Goal: Information Seeking & Learning: Compare options

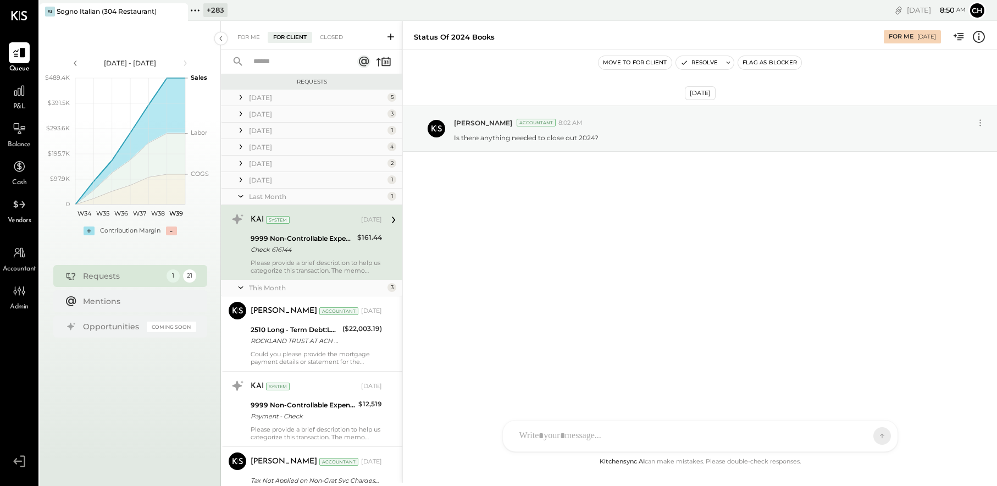
scroll to position [150, 0]
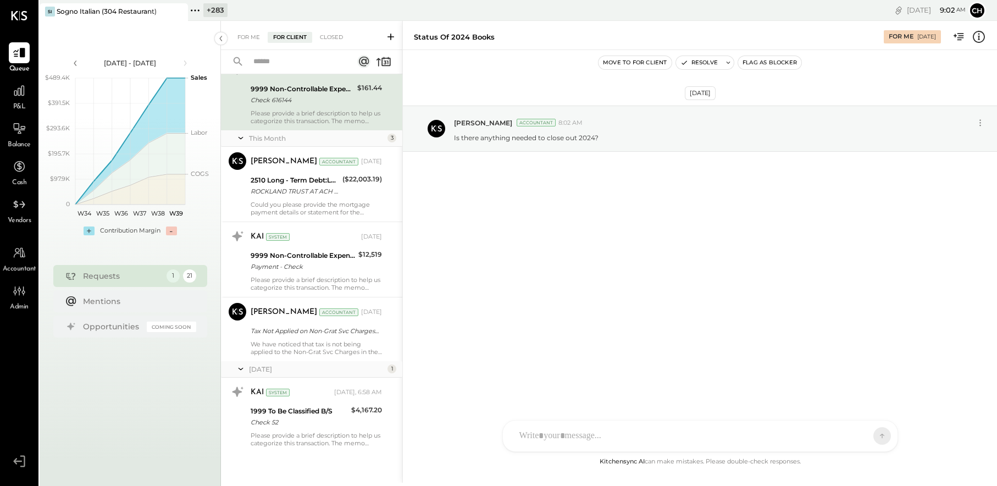
click at [180, 12] on icon at bounding box center [179, 11] width 14 height 13
click at [45, 8] on icon at bounding box center [47, 10] width 14 height 14
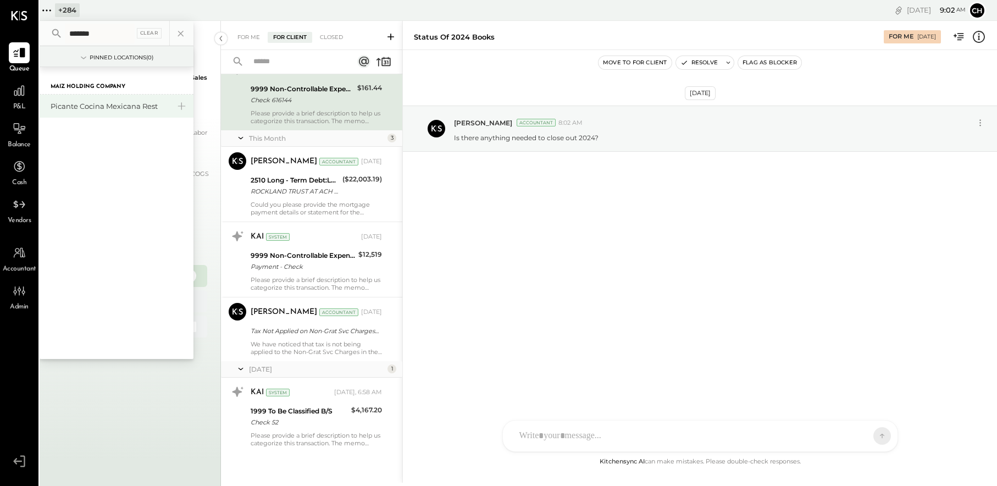
type input "*******"
click at [147, 109] on div "Picante Cocina Mexicana Rest" at bounding box center [110, 106] width 119 height 10
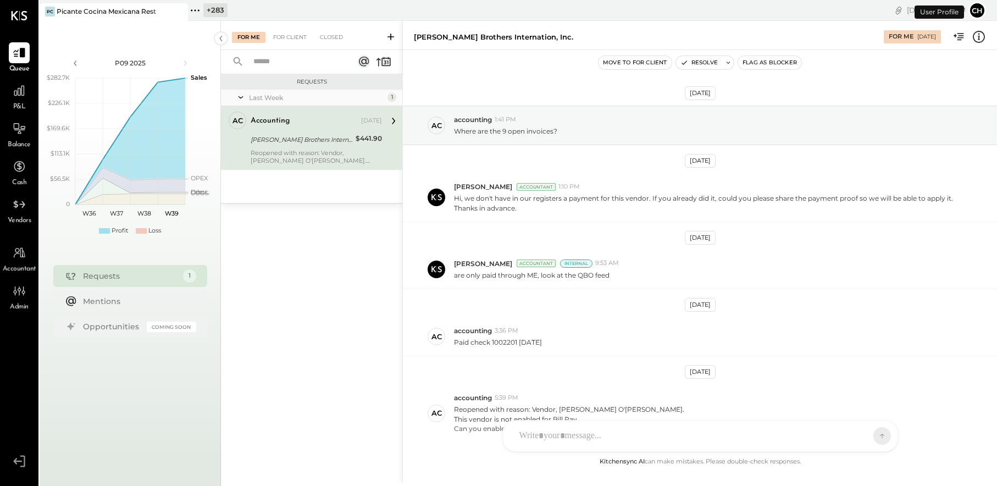
scroll to position [69, 0]
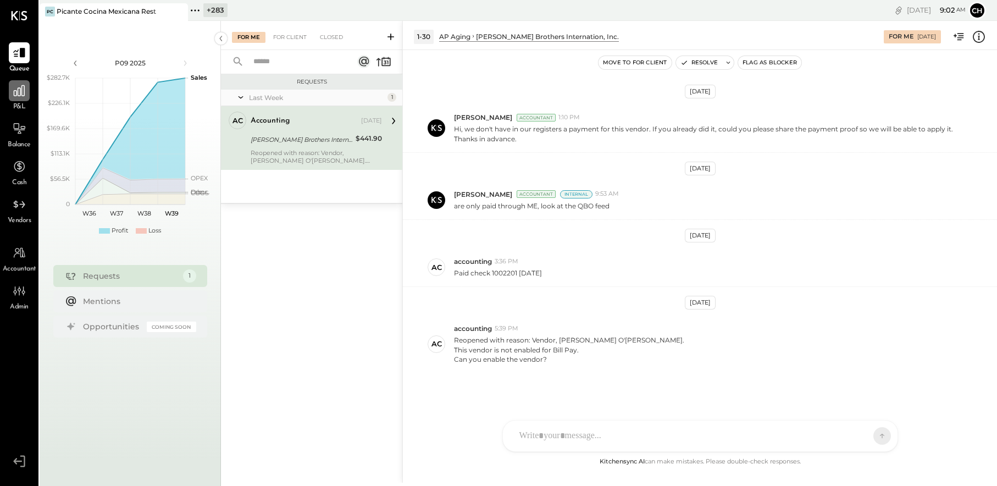
click at [20, 91] on icon at bounding box center [19, 90] width 11 height 11
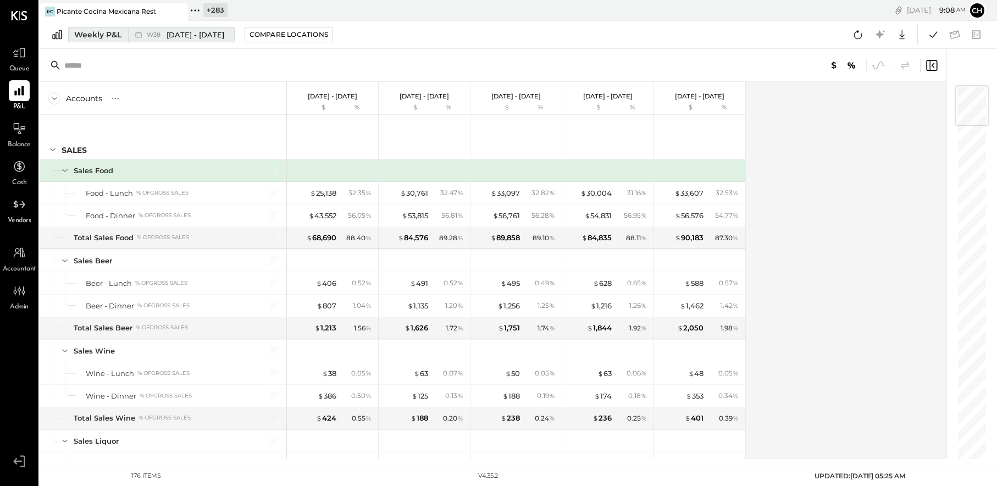
click at [164, 36] on div "W38 Sep 15 - 21, 2025" at bounding box center [186, 35] width 78 height 10
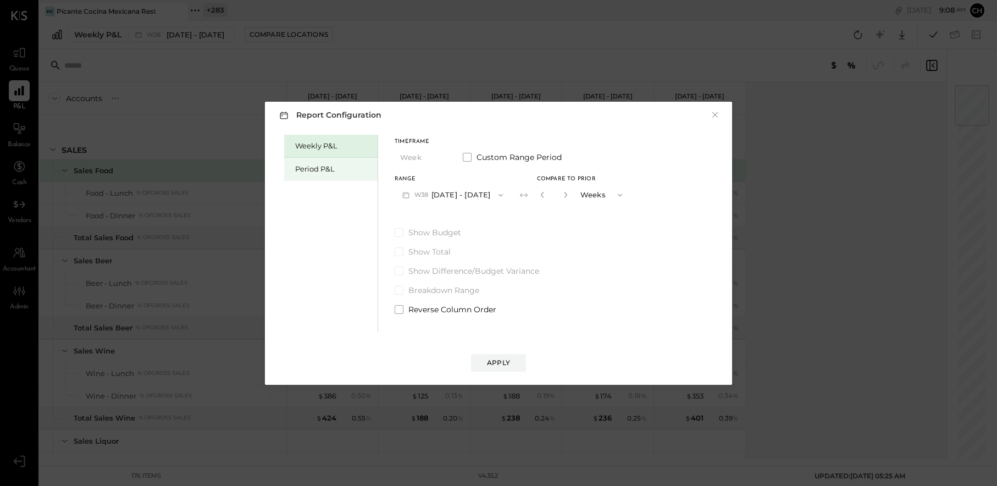
click at [321, 165] on div "Period P&L" at bounding box center [333, 169] width 77 height 10
click at [460, 197] on button "P09 Sep 1 - 28, 2025" at bounding box center [452, 195] width 114 height 20
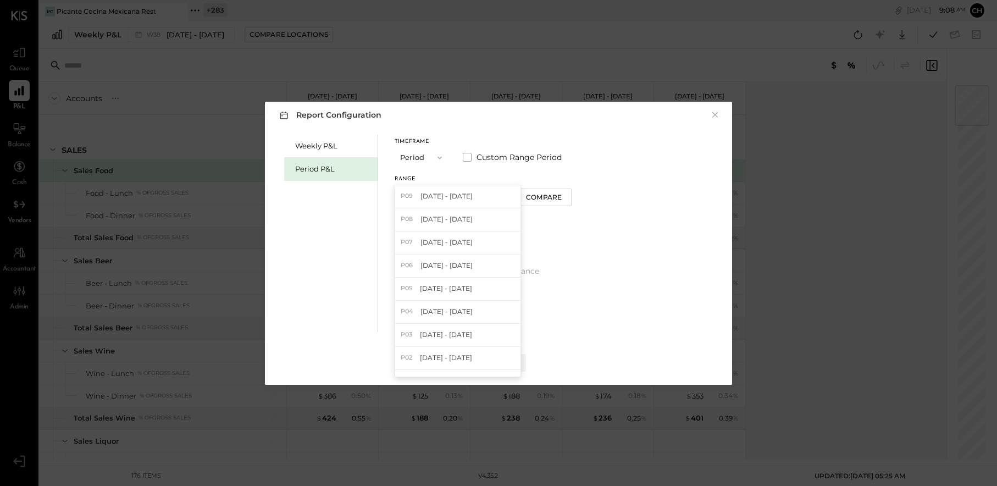
click at [450, 74] on div "Report Configuration × Weekly P&L Period P&L Timeframe Period Custom Range Peri…" at bounding box center [498, 243] width 997 height 486
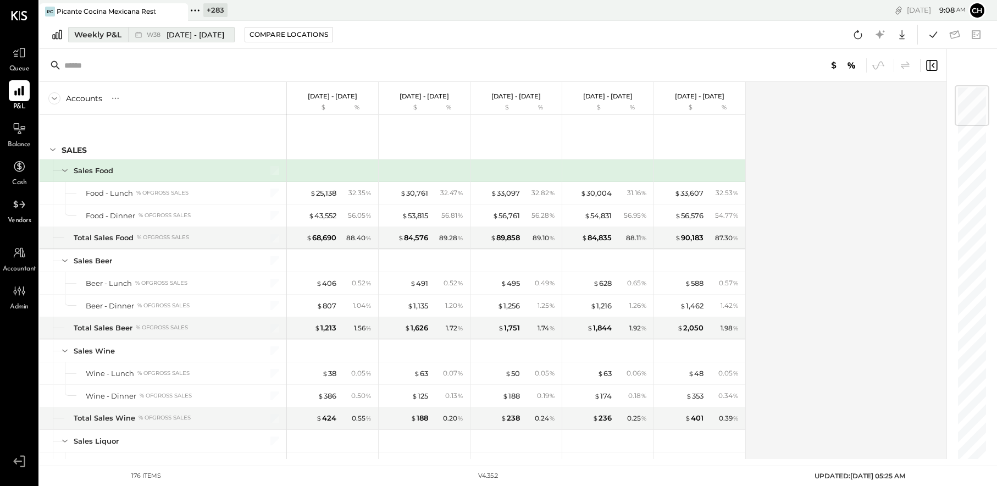
click at [131, 36] on div "W38 Sep 15 - 21, 2025" at bounding box center [178, 34] width 101 height 14
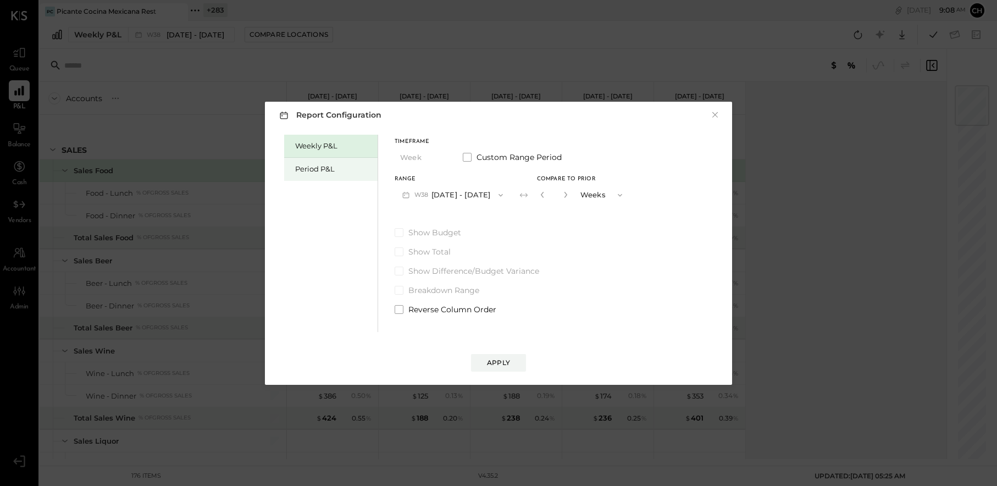
click at [316, 170] on div "Period P&L" at bounding box center [333, 169] width 77 height 10
click at [455, 197] on button "P09 Sep 1 - 28, 2025" at bounding box center [452, 195] width 114 height 20
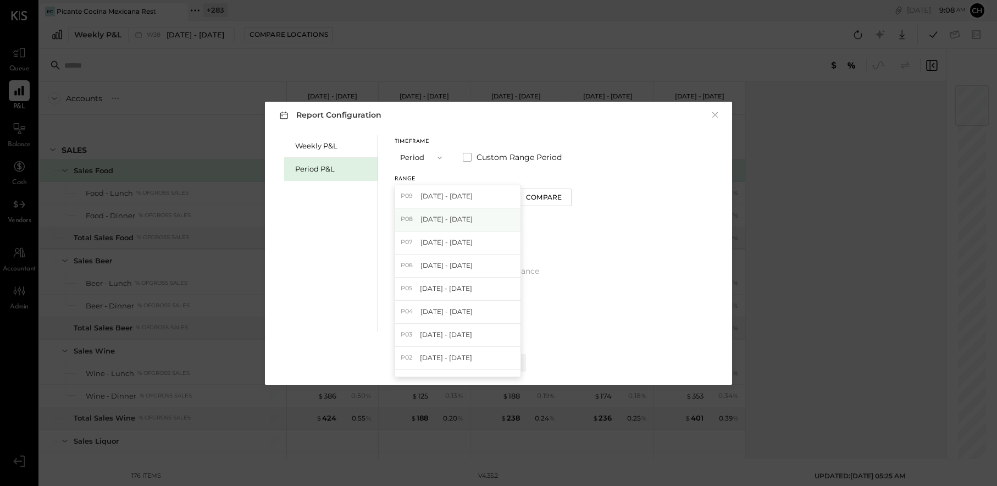
click at [457, 220] on span "Aug 4 - 31, 2025" at bounding box center [447, 218] width 52 height 9
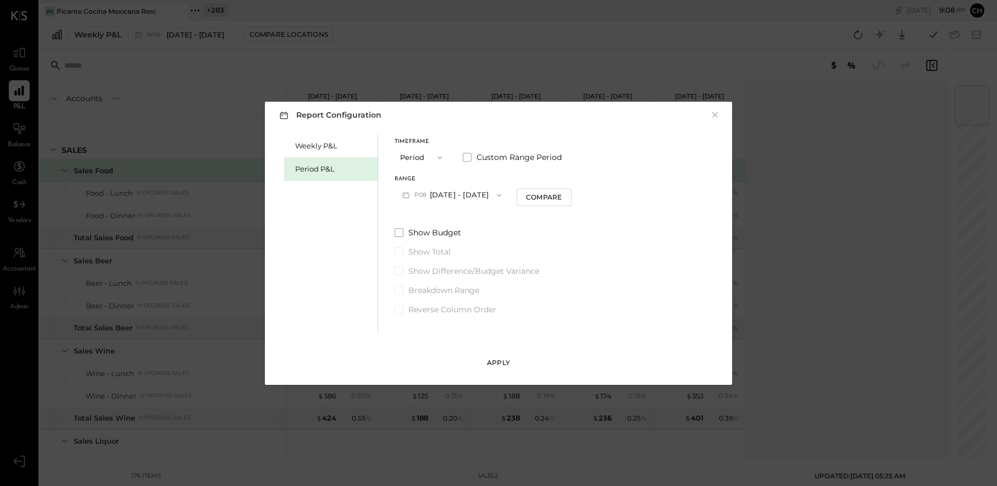
click at [502, 361] on div "Apply" at bounding box center [498, 362] width 23 height 9
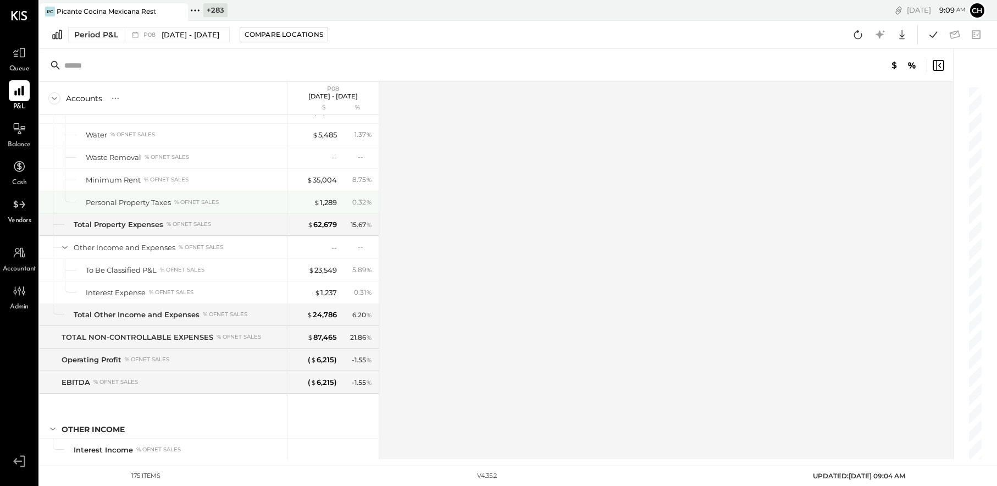
scroll to position [3173, 0]
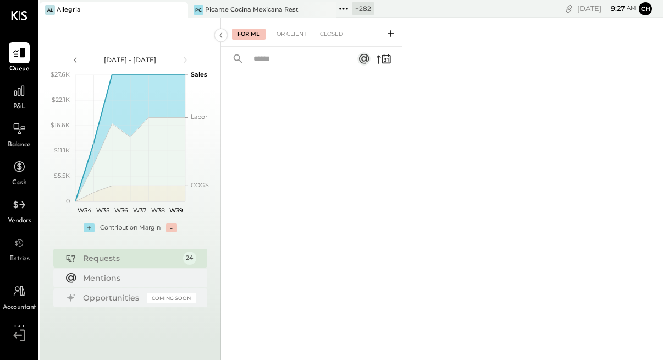
click at [182, 10] on icon at bounding box center [179, 9] width 14 height 13
click at [108, 14] on div "PC Picante Cocina Mexicana Rest" at bounding box center [106, 10] width 132 height 10
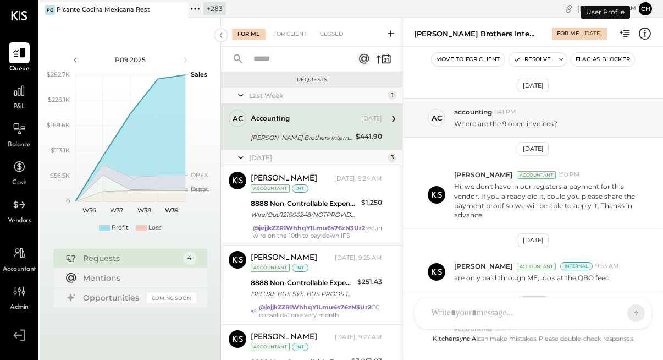
scroll to position [186, 0]
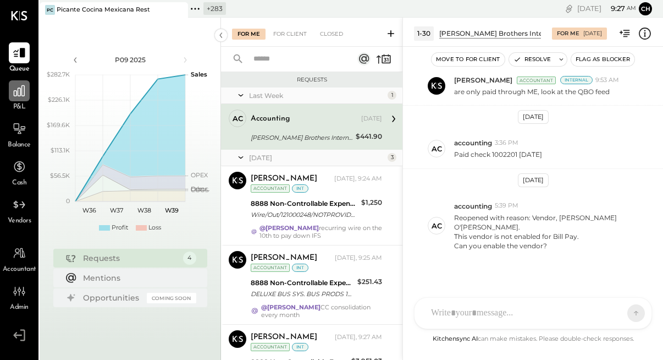
click at [13, 96] on icon at bounding box center [19, 91] width 14 height 14
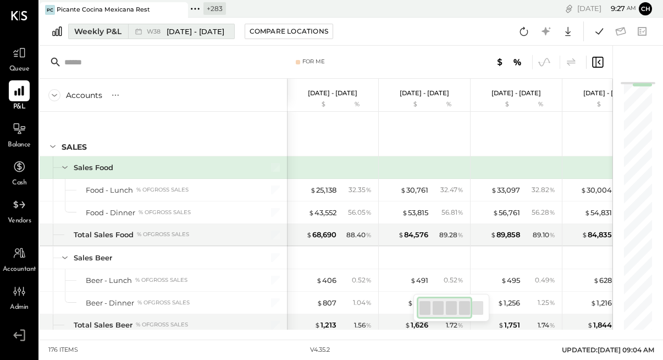
click at [127, 33] on button "Weekly P&L W38 Sep 15 - 21, 2025" at bounding box center [151, 31] width 167 height 15
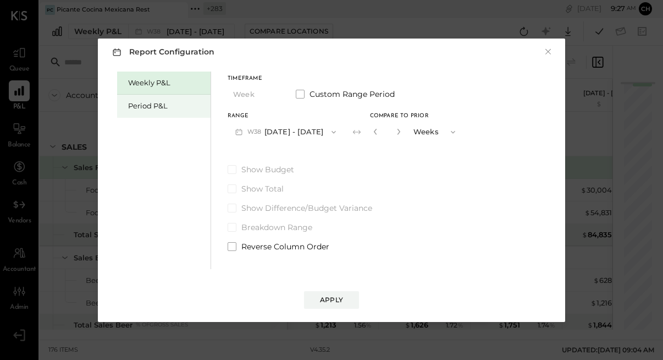
click at [154, 106] on div "Period P&L" at bounding box center [166, 106] width 77 height 10
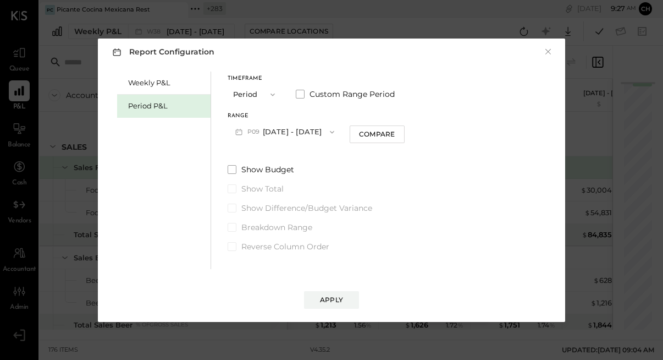
click at [297, 134] on button "P09 Sep 1 - 28, 2025" at bounding box center [285, 132] width 114 height 20
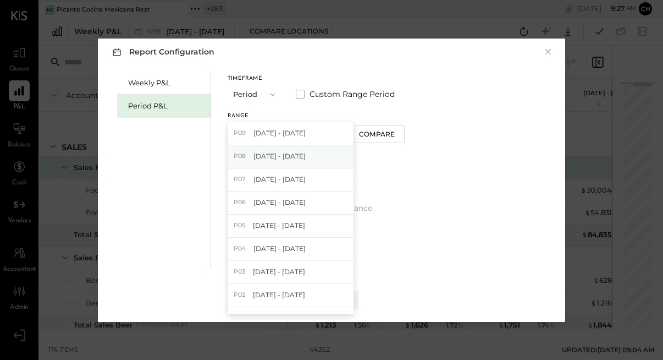
click at [297, 153] on span "Aug 4 - 31, 2025" at bounding box center [279, 155] width 52 height 9
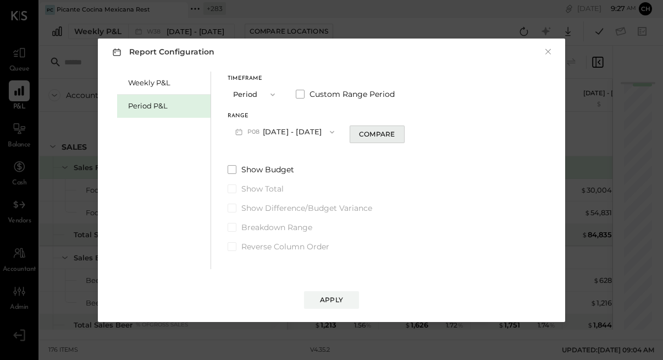
click at [366, 134] on div "Compare" at bounding box center [377, 133] width 36 height 9
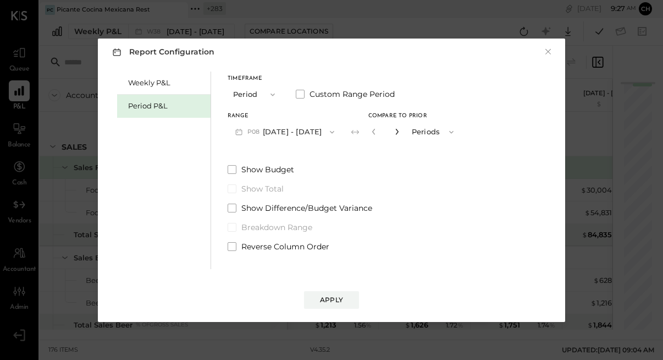
click at [396, 133] on icon "button" at bounding box center [397, 131] width 7 height 7
type input "*"
click at [325, 299] on div "Apply" at bounding box center [331, 299] width 23 height 9
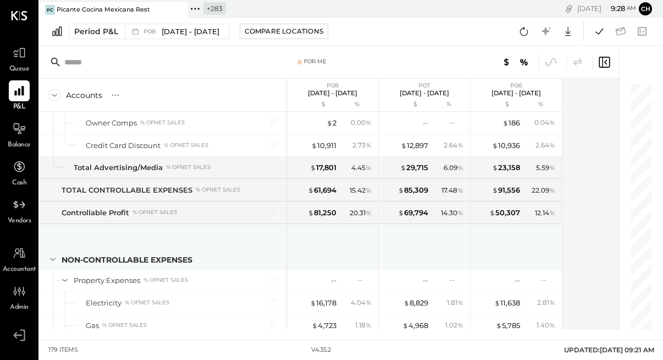
scroll to position [2999, 0]
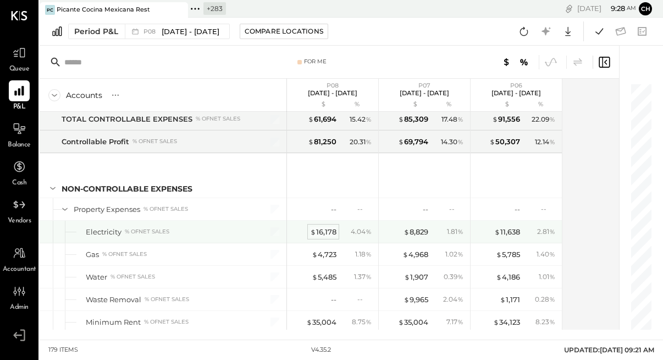
click at [322, 228] on div "$ 16,178" at bounding box center [323, 232] width 26 height 10
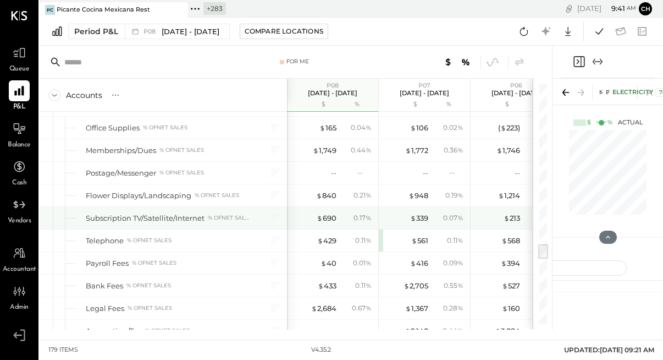
scroll to position [2450, 0]
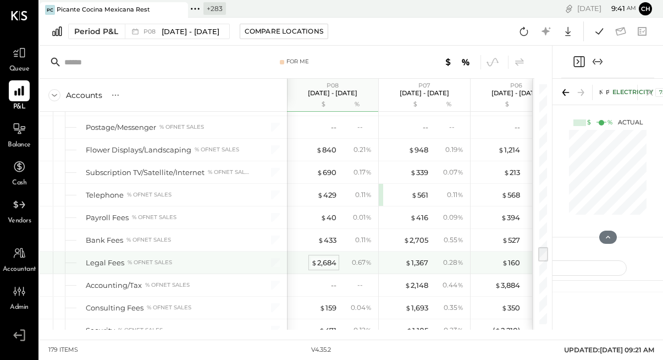
click at [315, 264] on span "$" at bounding box center [314, 262] width 6 height 9
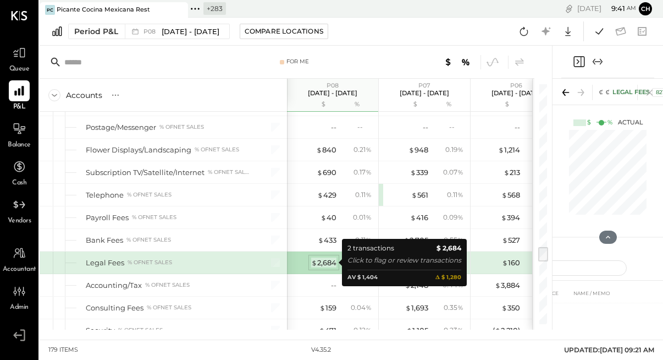
click at [315, 264] on span "$" at bounding box center [314, 262] width 6 height 9
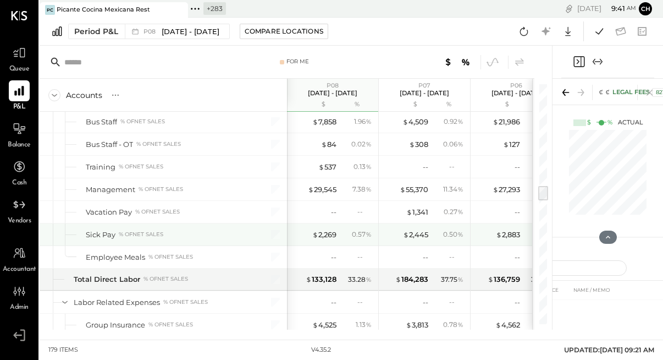
scroll to position [1522, 0]
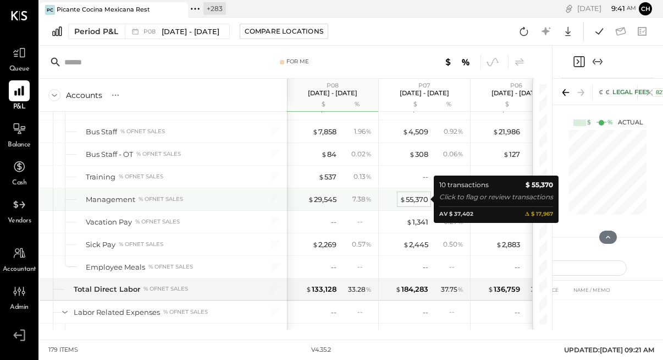
click at [413, 200] on div "$ 55,370" at bounding box center [414, 199] width 29 height 10
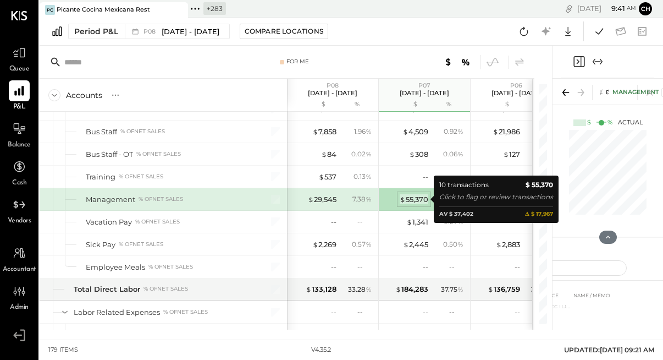
scroll to position [64, 0]
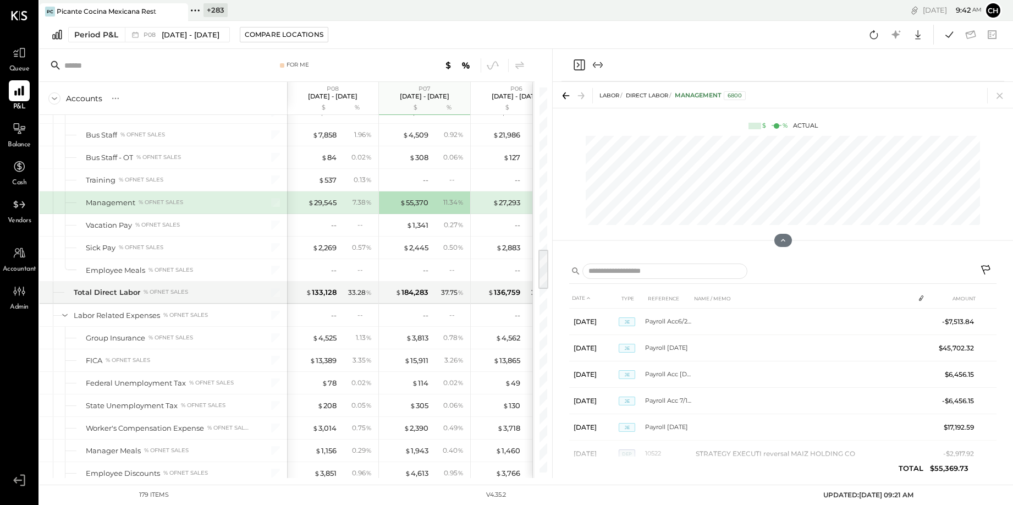
click at [578, 65] on icon "Close panel" at bounding box center [578, 65] width 3 height 5
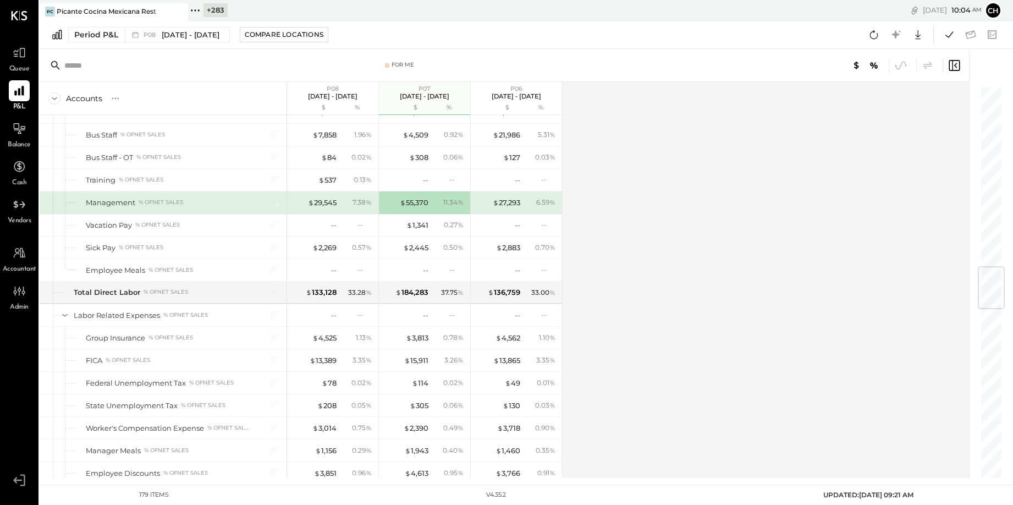
click at [175, 12] on icon at bounding box center [179, 11] width 14 height 13
click at [45, 8] on icon at bounding box center [47, 10] width 14 height 14
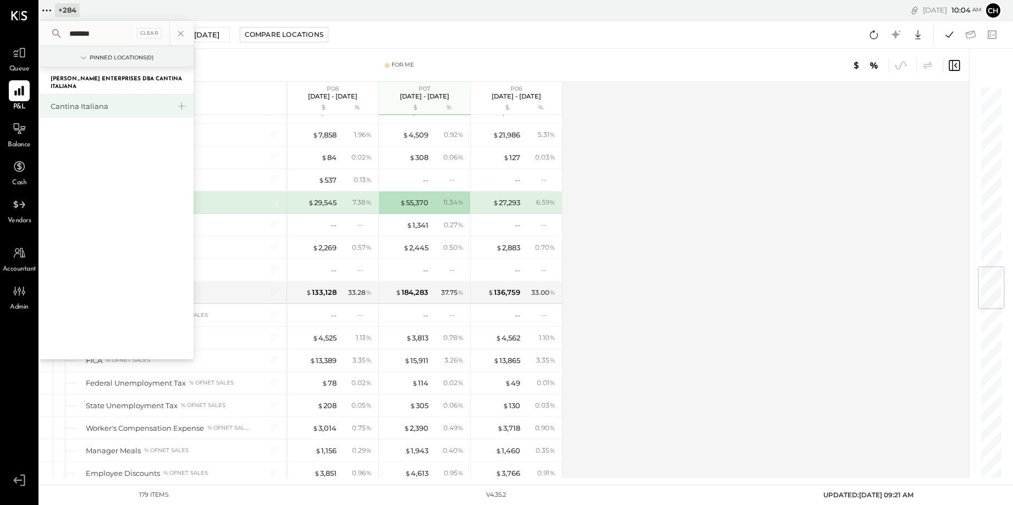
type input "*******"
click at [107, 112] on div "Cantina Italiana" at bounding box center [117, 106] width 154 height 23
click at [107, 111] on div "Cantina Italiana" at bounding box center [110, 106] width 119 height 10
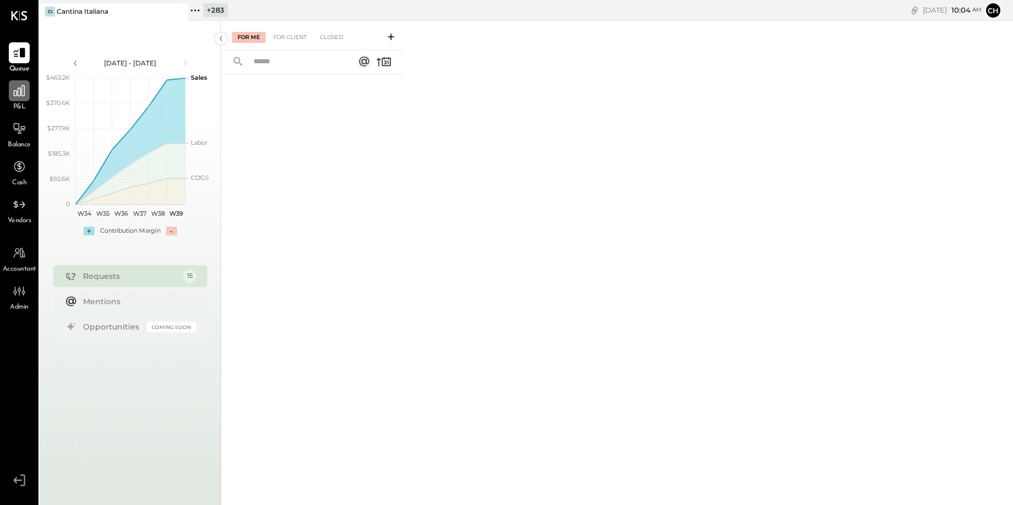
click at [15, 93] on icon at bounding box center [19, 91] width 14 height 14
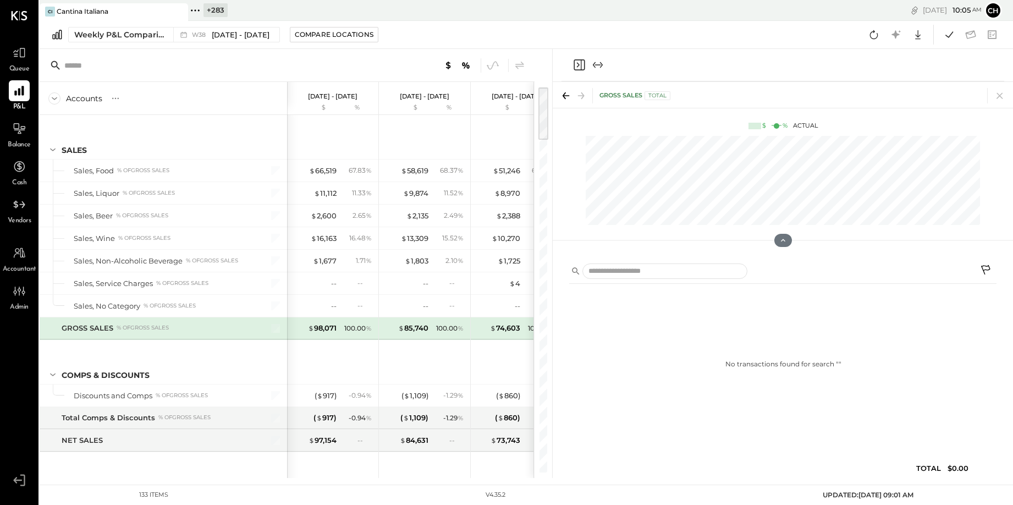
click at [579, 63] on icon "Close panel" at bounding box center [578, 64] width 13 height 13
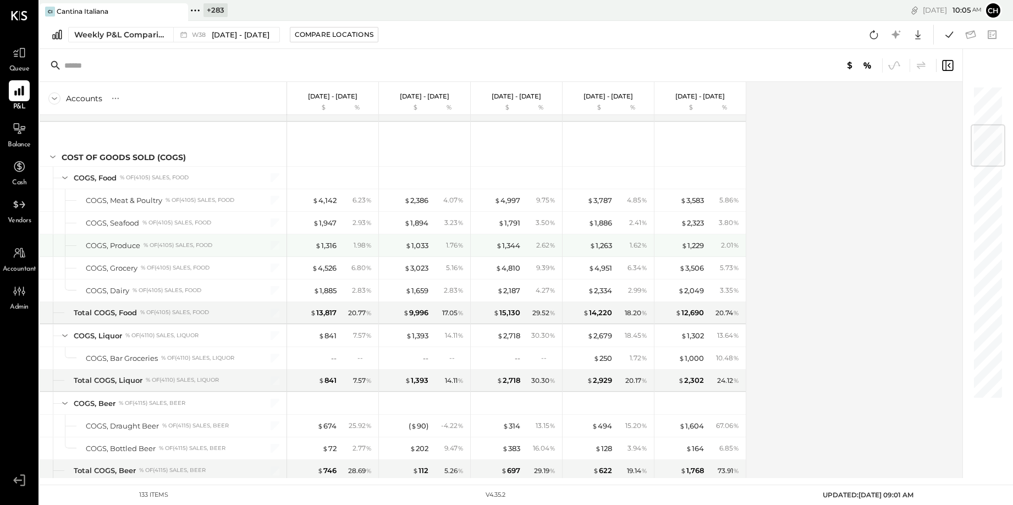
scroll to position [350, 0]
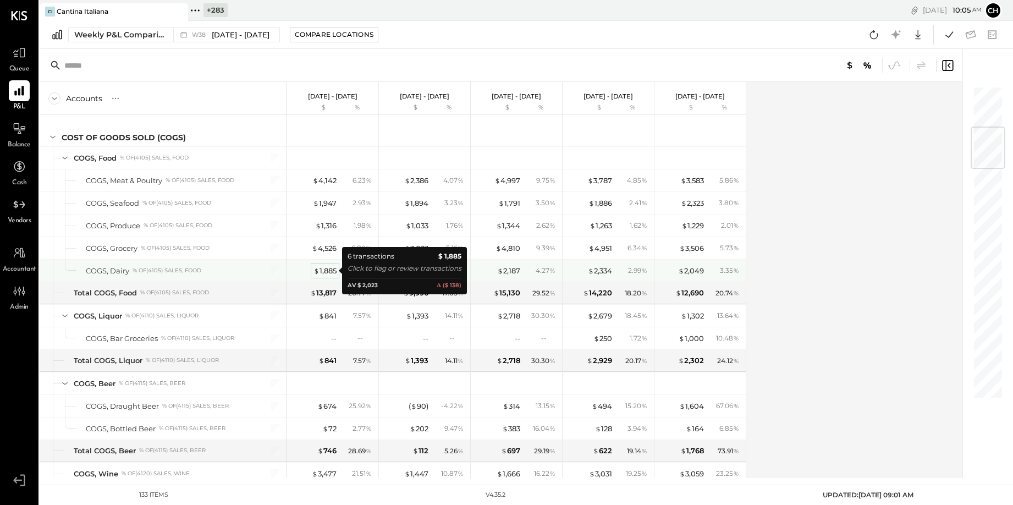
click at [328, 273] on div "$ 1,885" at bounding box center [324, 271] width 23 height 10
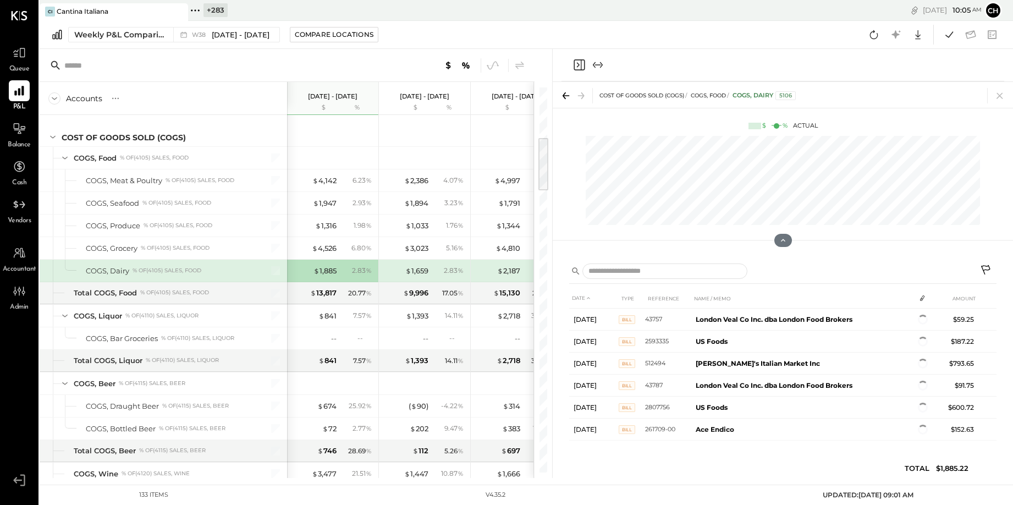
click at [574, 60] on icon "Close panel" at bounding box center [578, 64] width 11 height 11
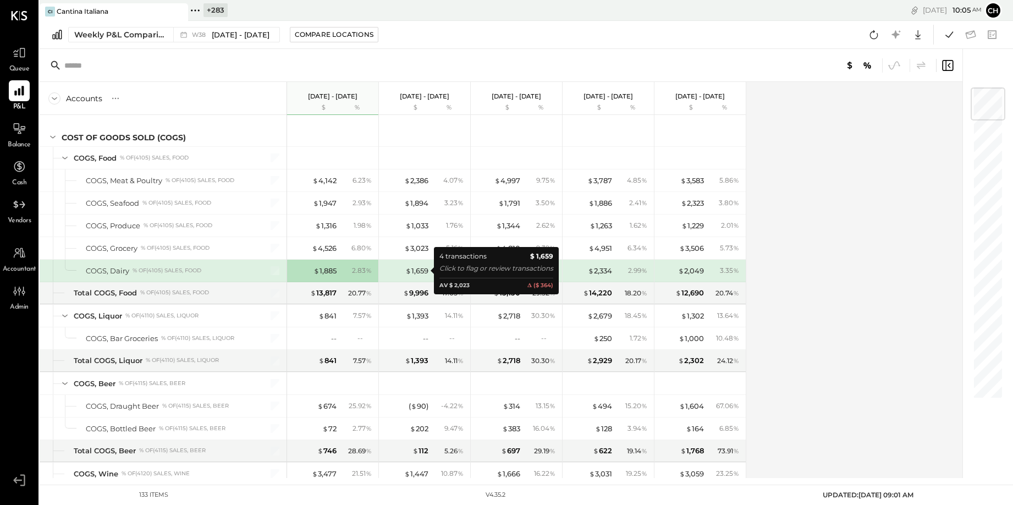
scroll to position [335, 0]
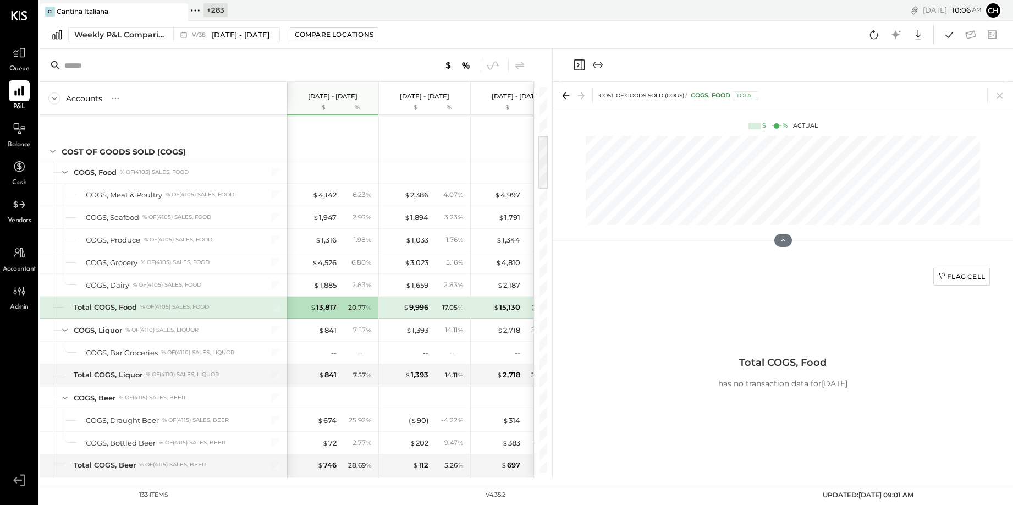
click at [578, 62] on icon "Close panel" at bounding box center [578, 64] width 13 height 13
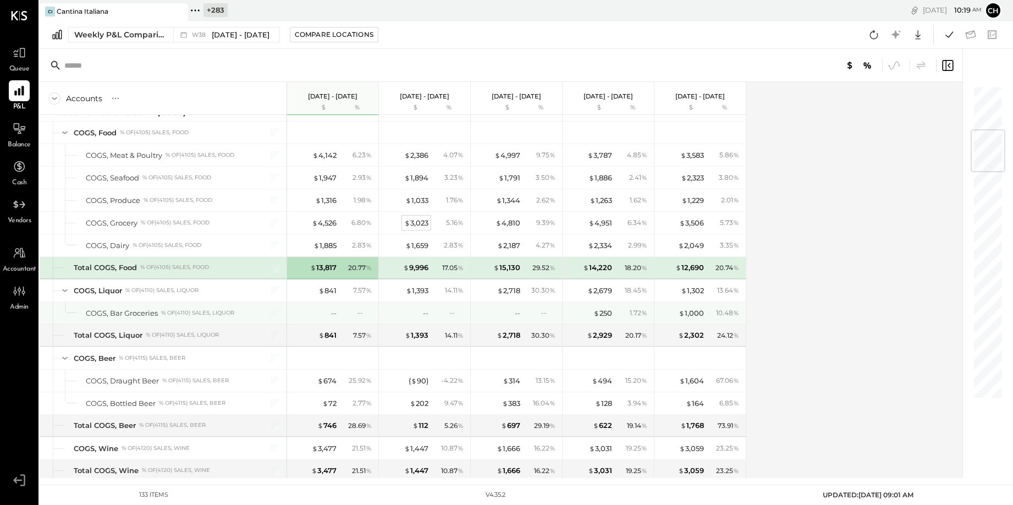
scroll to position [391, 0]
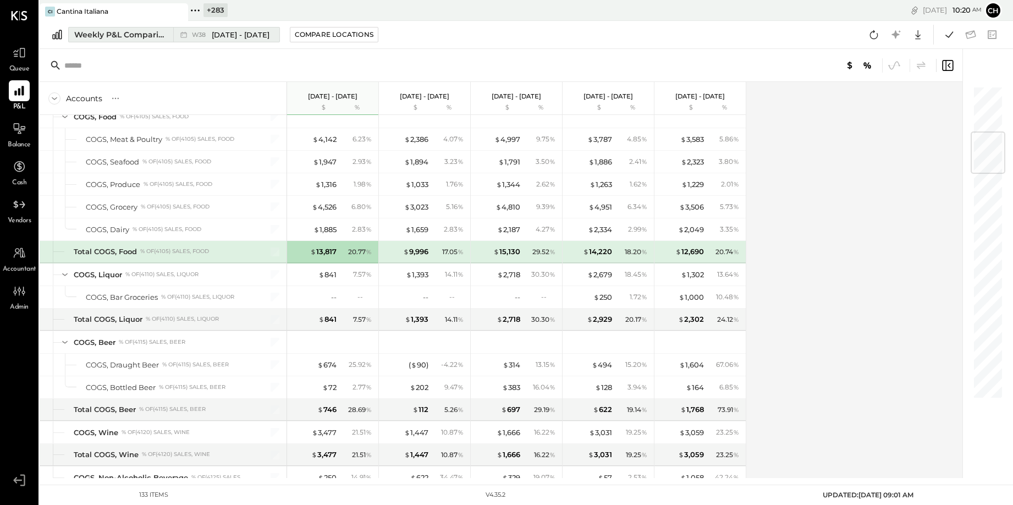
click at [170, 36] on button "Weekly P&L Comparison W38 Sep 15 - 21, 2025" at bounding box center [174, 34] width 212 height 15
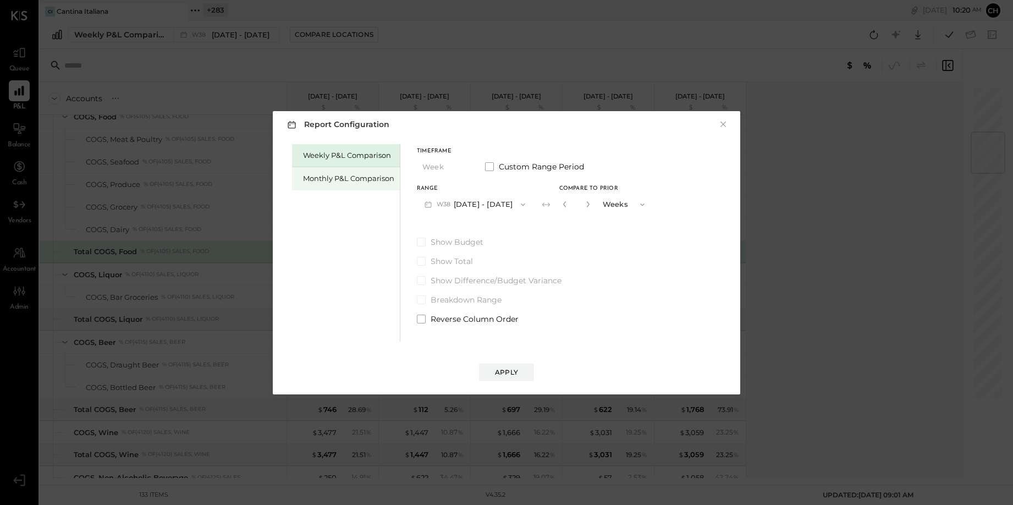
click at [344, 176] on div "Monthly P&L Comparison" at bounding box center [348, 178] width 91 height 10
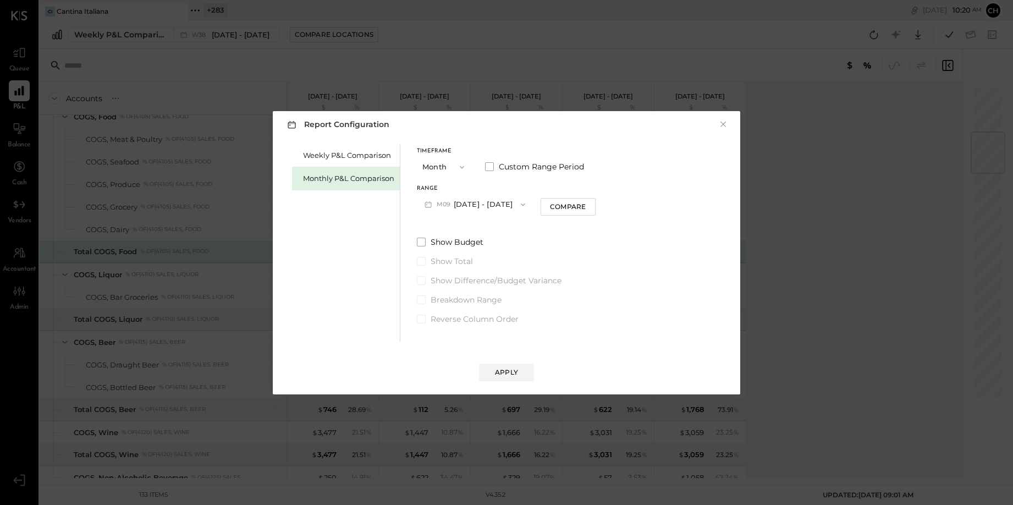
click at [470, 204] on button "M09 Sep 1 - 30, 2025" at bounding box center [475, 204] width 116 height 20
click at [474, 230] on span "Aug 1 - 31, 2025" at bounding box center [470, 228] width 52 height 9
click at [525, 359] on button "Apply" at bounding box center [506, 372] width 55 height 18
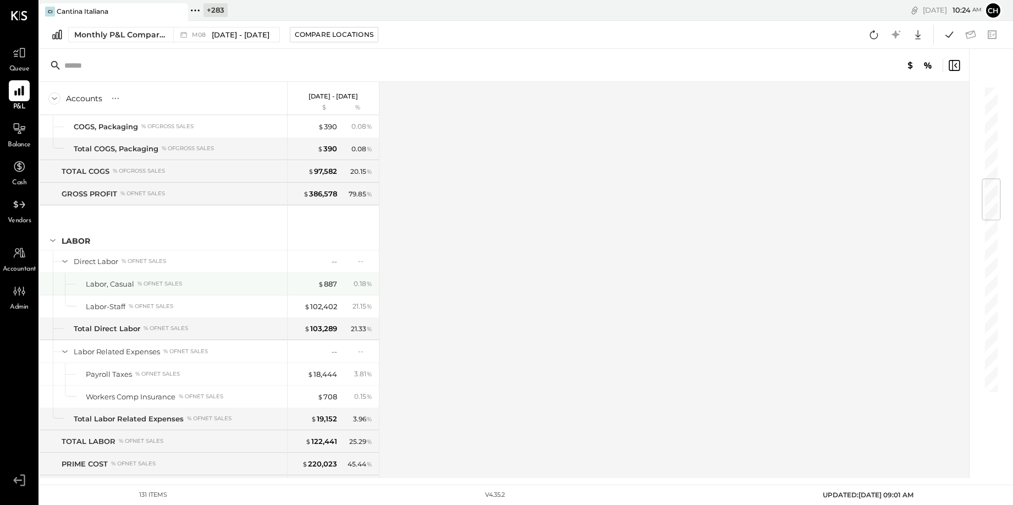
scroll to position [789, 0]
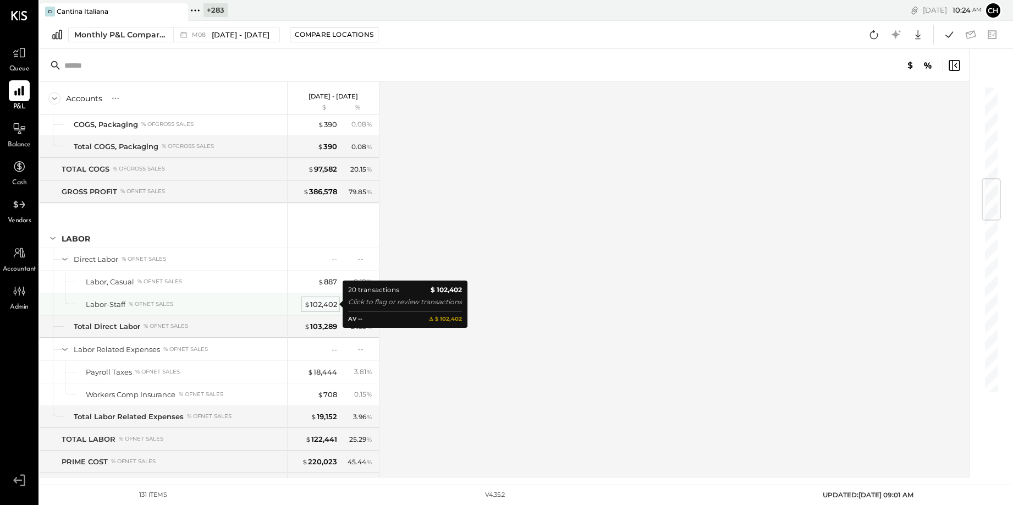
click at [323, 306] on div "$ 102,402" at bounding box center [320, 304] width 33 height 10
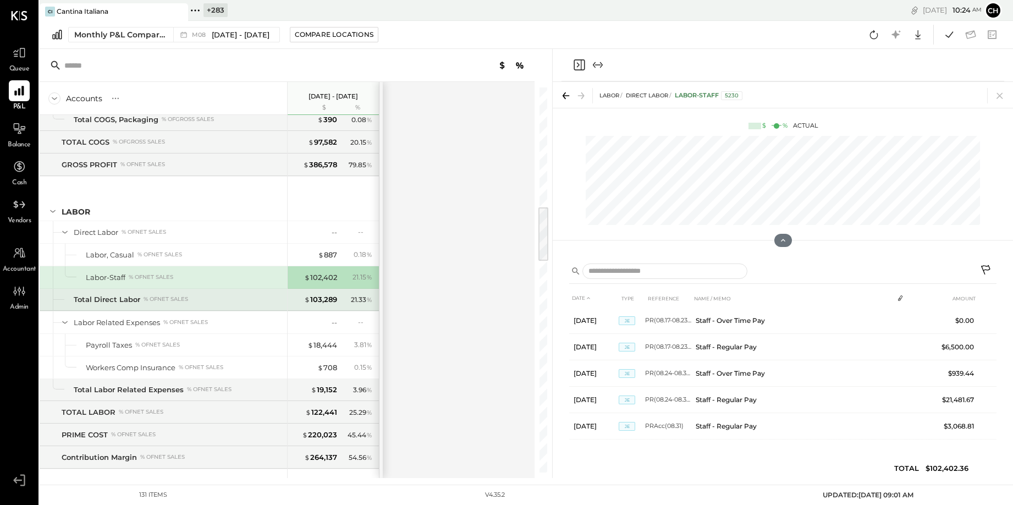
scroll to position [837, 0]
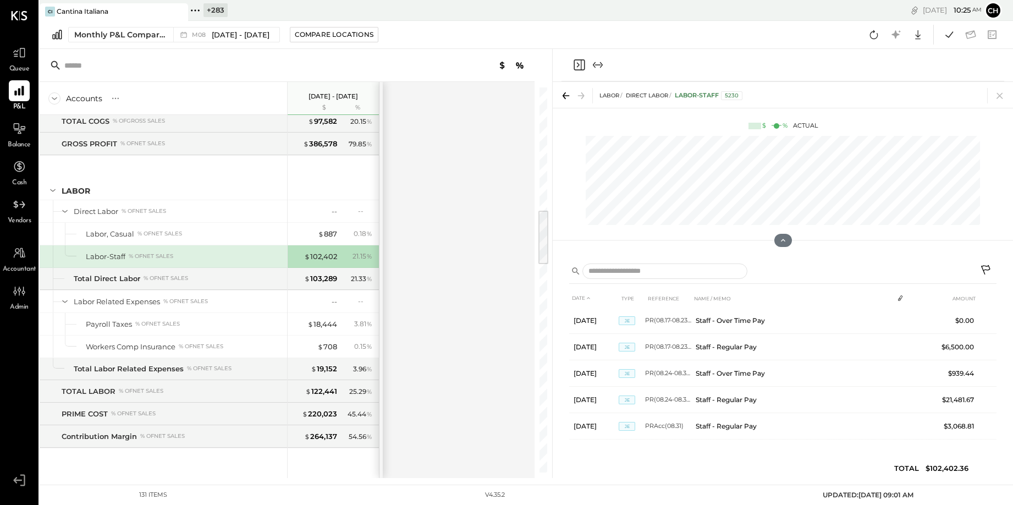
click at [577, 64] on icon "Close panel" at bounding box center [578, 64] width 13 height 13
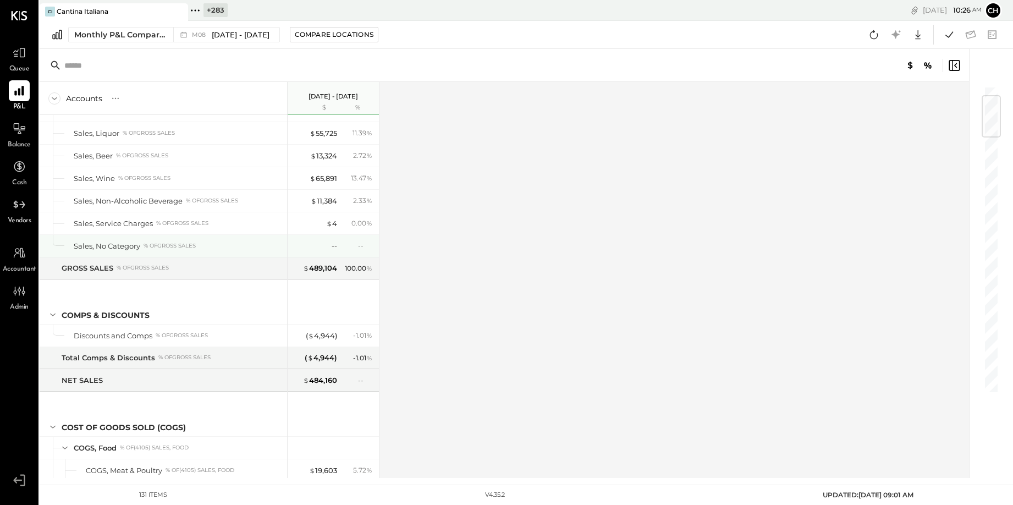
scroll to position [236, 0]
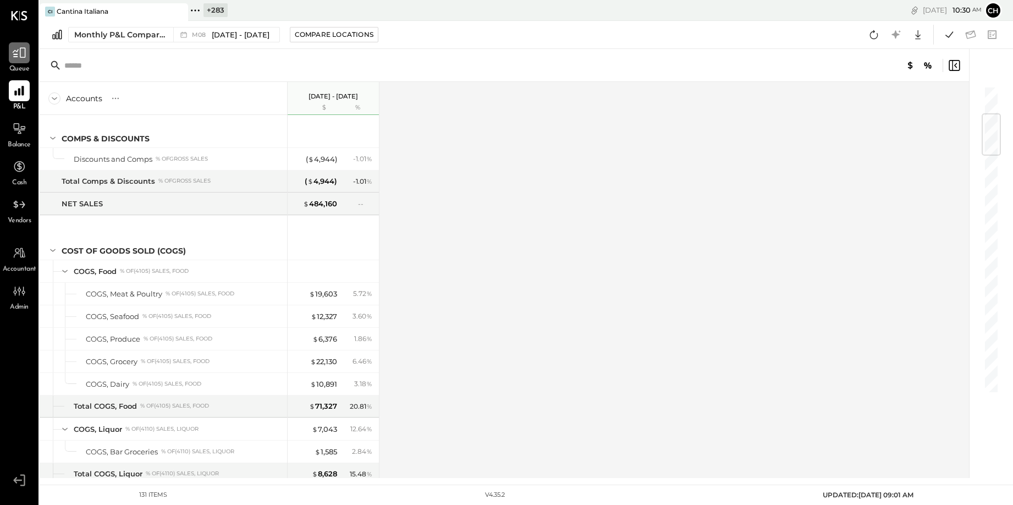
click at [25, 53] on icon at bounding box center [19, 53] width 13 height 10
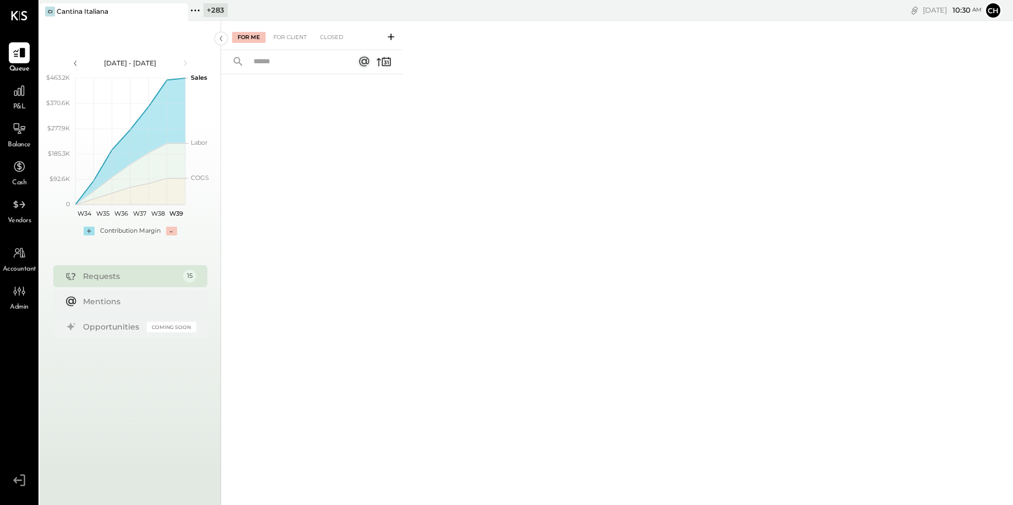
click at [393, 32] on icon at bounding box center [390, 36] width 11 height 11
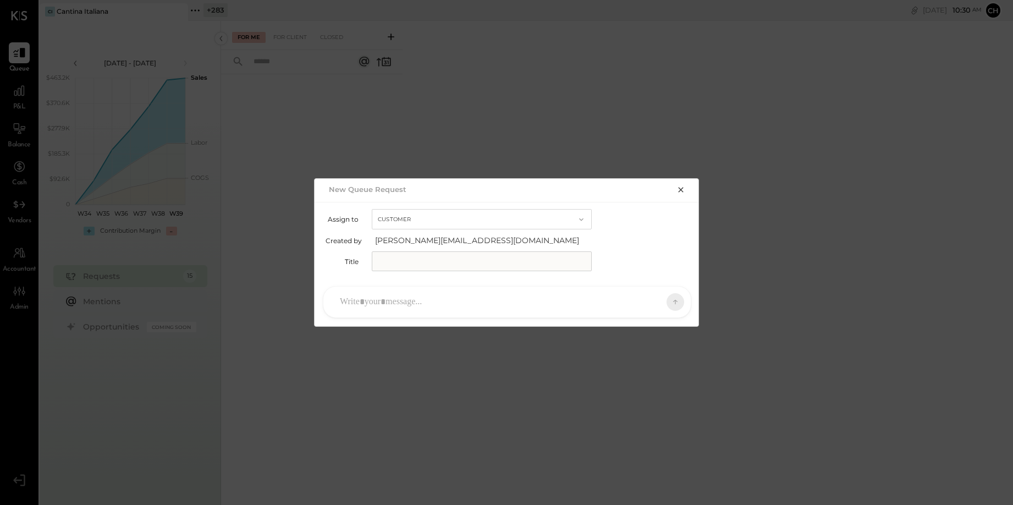
click at [414, 218] on button "Customer" at bounding box center [482, 219] width 220 height 20
click at [417, 240] on span "Accountant" at bounding box center [400, 238] width 40 height 7
click at [419, 262] on input "text" at bounding box center [482, 261] width 220 height 20
click at [407, 306] on div at bounding box center [496, 302] width 325 height 24
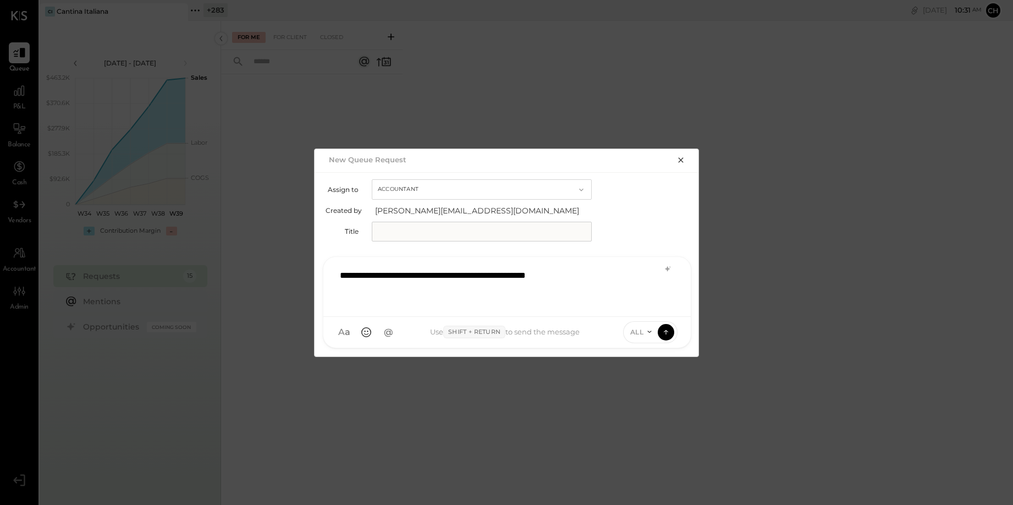
click at [594, 272] on div "**********" at bounding box center [506, 285] width 345 height 44
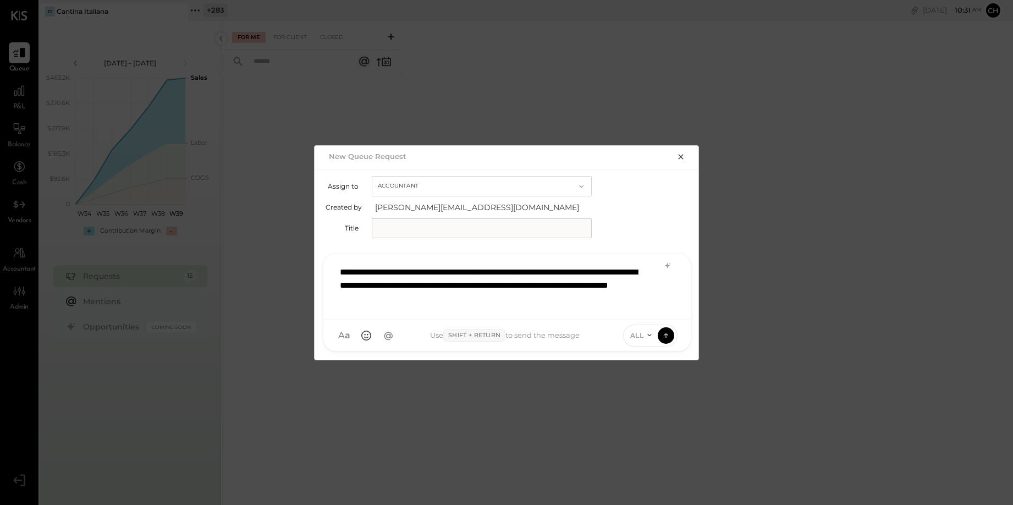
click at [341, 271] on div "**********" at bounding box center [506, 285] width 345 height 51
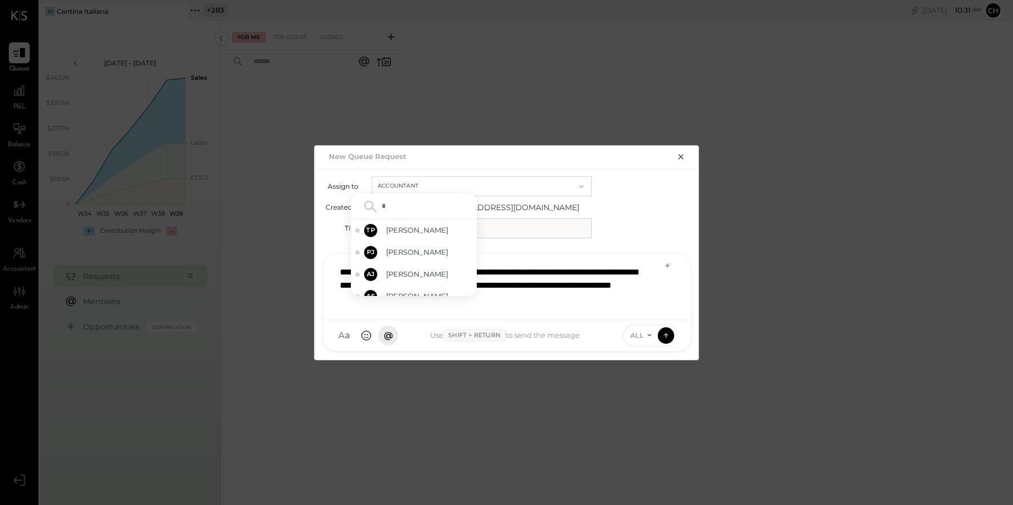
type input "**"
click at [408, 258] on span "Tarang Padia" at bounding box center [429, 262] width 86 height 10
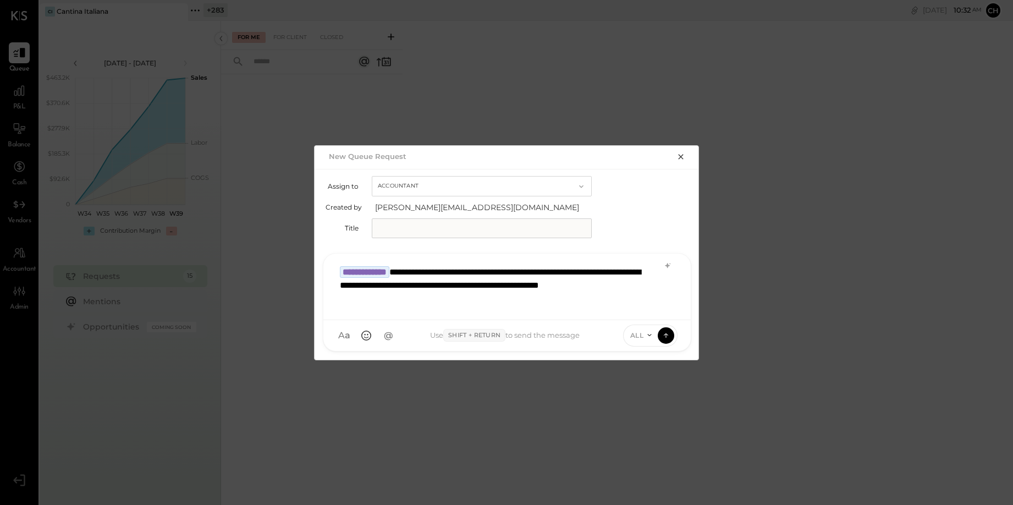
click at [412, 228] on input "text" at bounding box center [482, 228] width 220 height 20
type input "**********"
click at [387, 301] on div "**********" at bounding box center [506, 285] width 345 height 51
drag, startPoint x: 626, startPoint y: 300, endPoint x: 377, endPoint y: 295, distance: 249.1
click at [377, 295] on div "**********" at bounding box center [506, 285] width 345 height 51
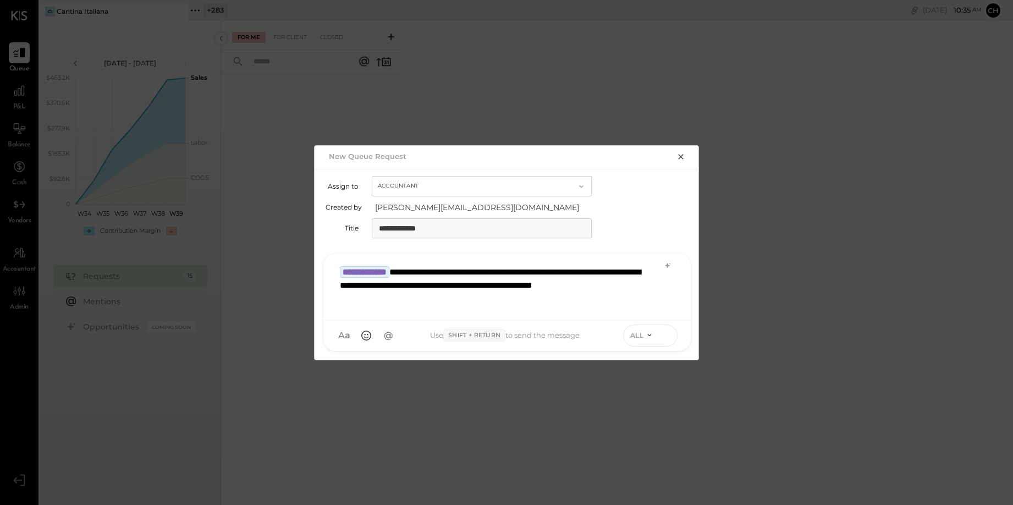
click at [663, 338] on icon at bounding box center [666, 334] width 10 height 11
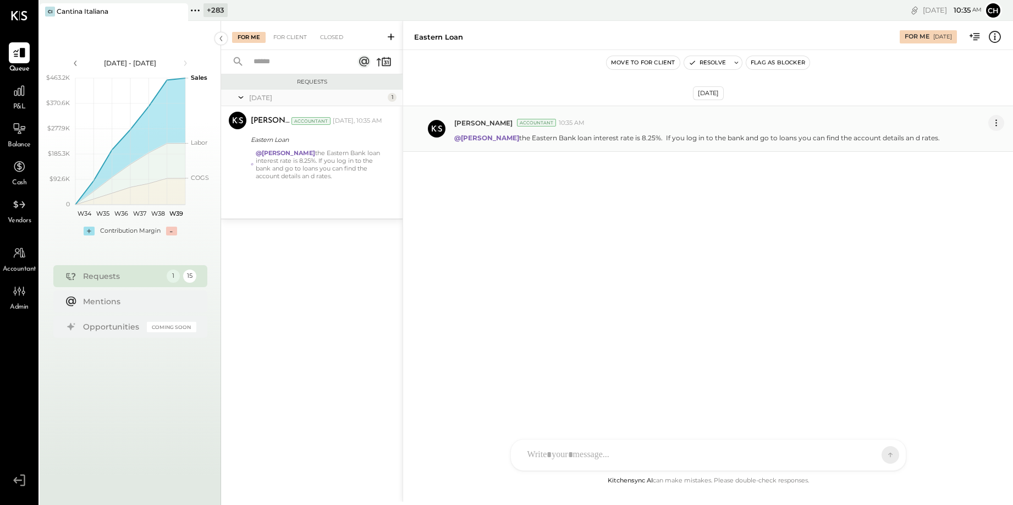
click at [663, 123] on icon at bounding box center [995, 122] width 1 height 1
click at [663, 144] on button "Edit Message" at bounding box center [969, 142] width 70 height 18
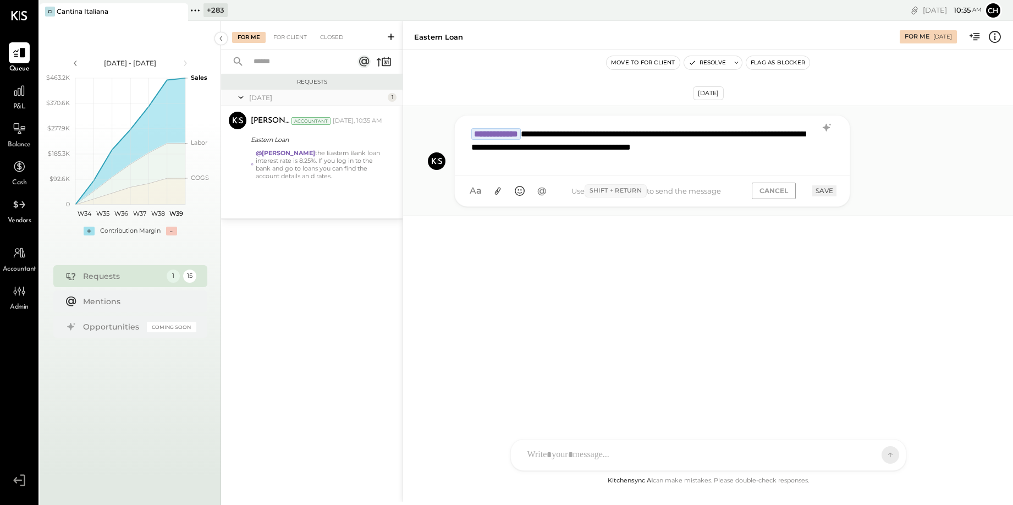
click at [663, 150] on div "**********" at bounding box center [652, 144] width 373 height 44
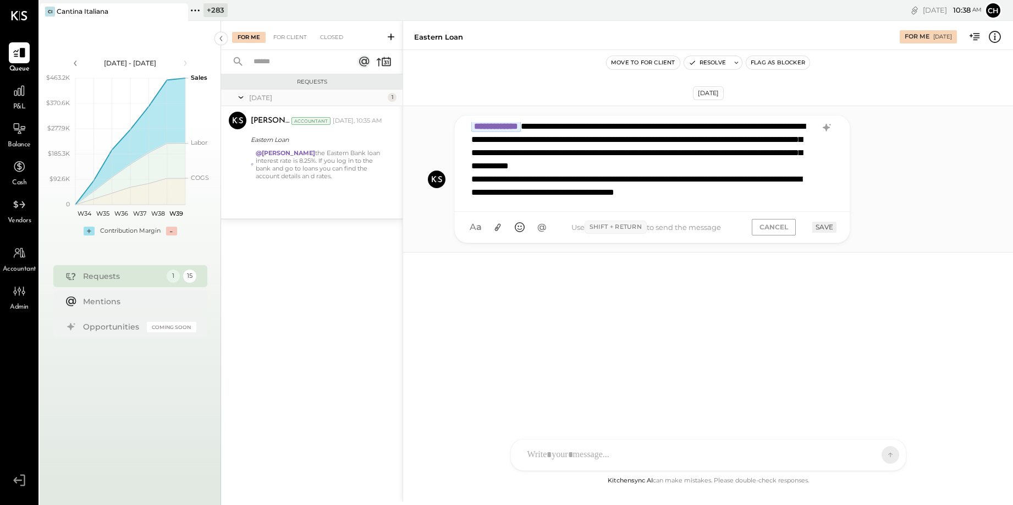
scroll to position [27, 0]
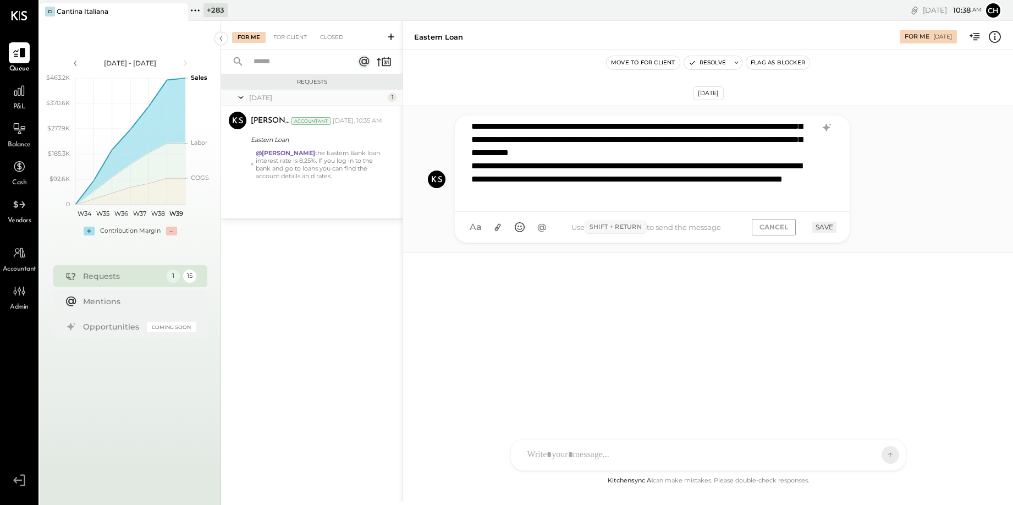
click at [663, 227] on button "SAVE" at bounding box center [824, 227] width 24 height 10
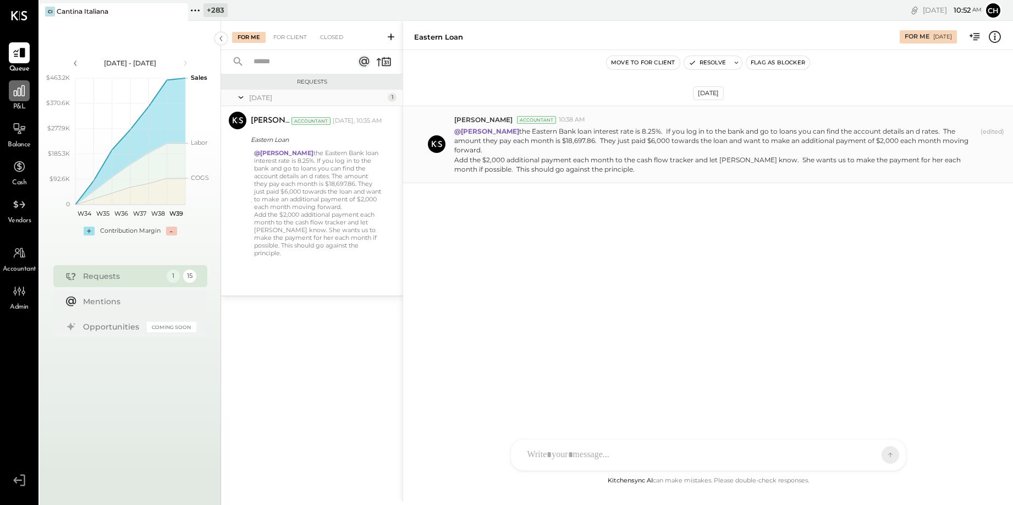
click at [26, 89] on div at bounding box center [19, 90] width 21 height 21
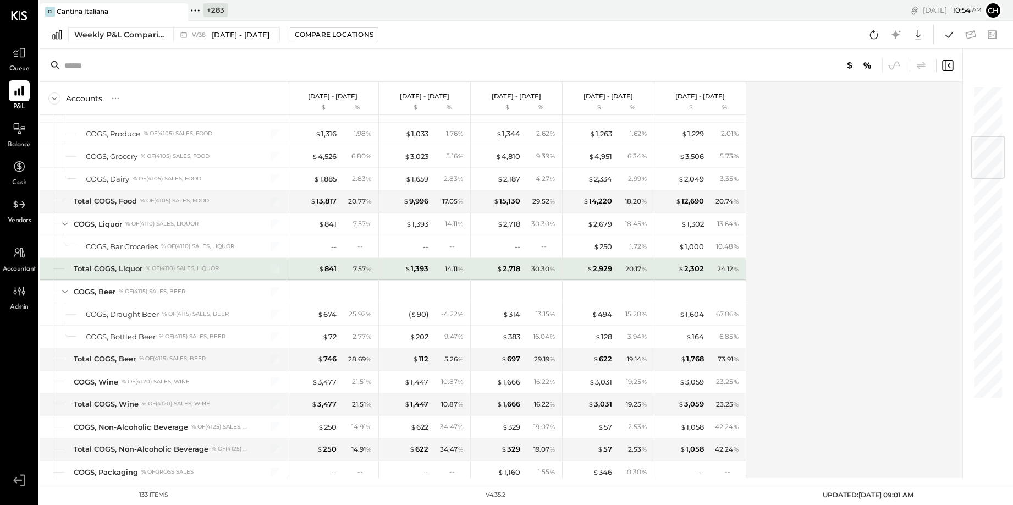
scroll to position [430, 0]
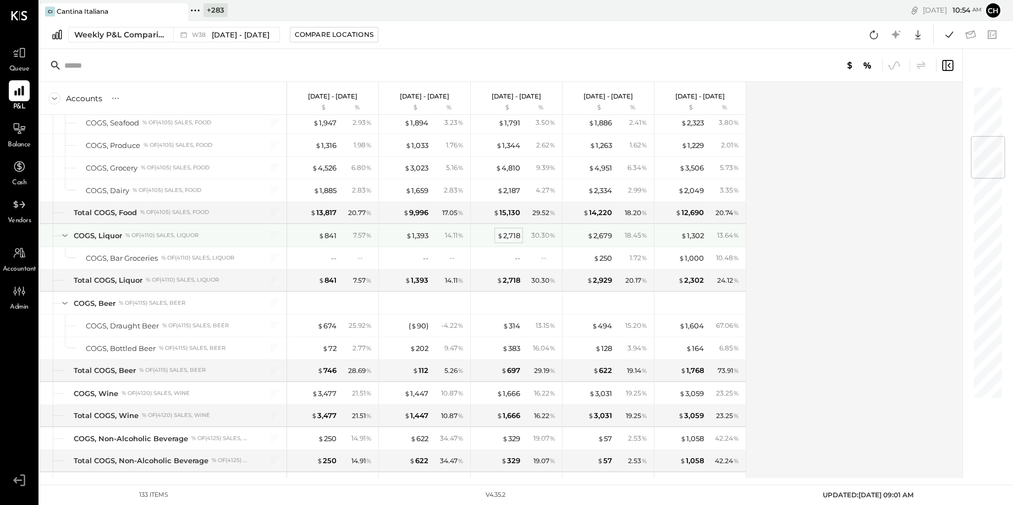
click at [515, 235] on div "$ 2,718" at bounding box center [508, 235] width 23 height 10
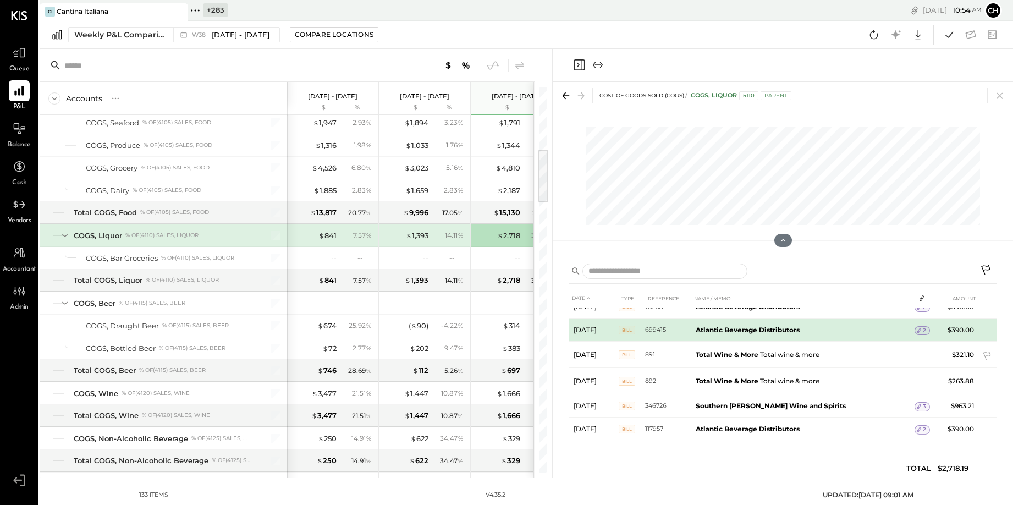
scroll to position [15, 0]
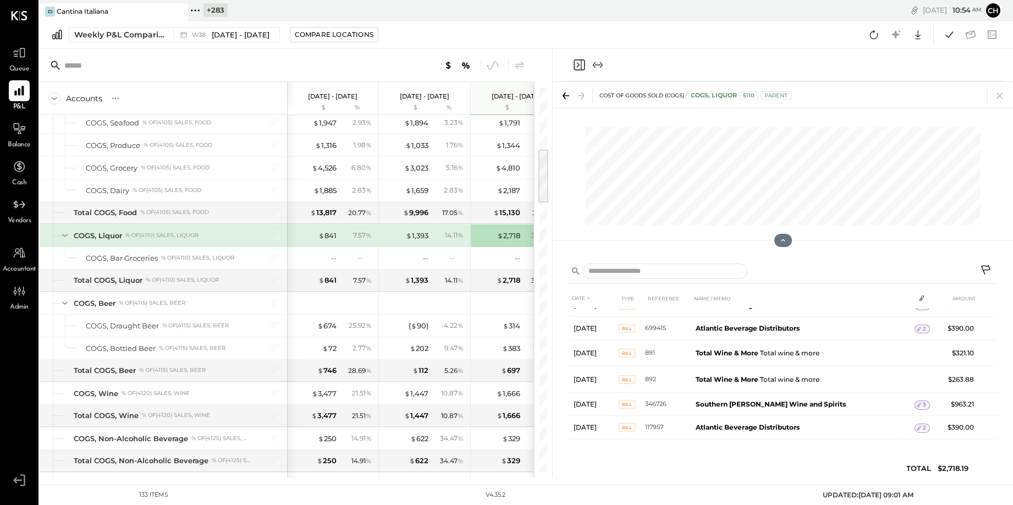
click at [578, 64] on icon "Close panel" at bounding box center [578, 65] width 3 height 5
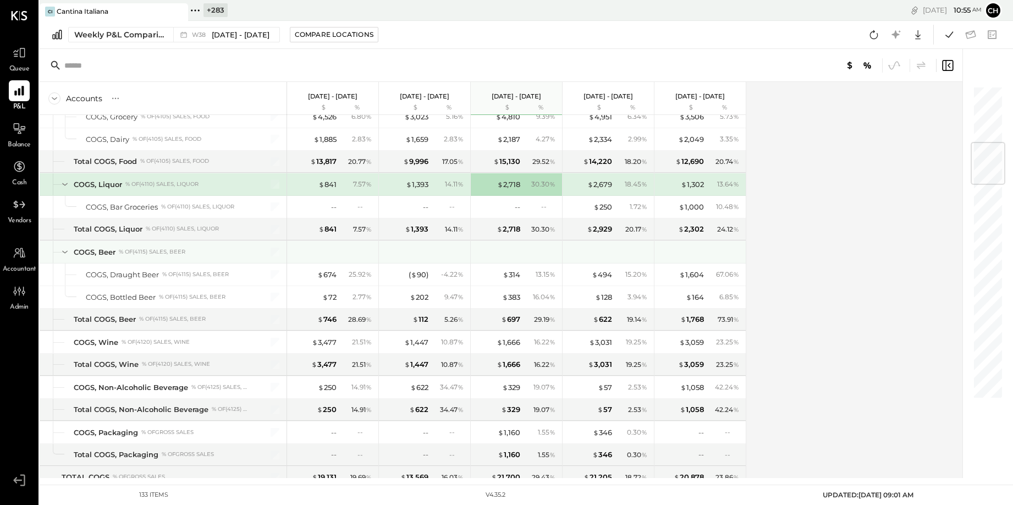
scroll to position [483, 0]
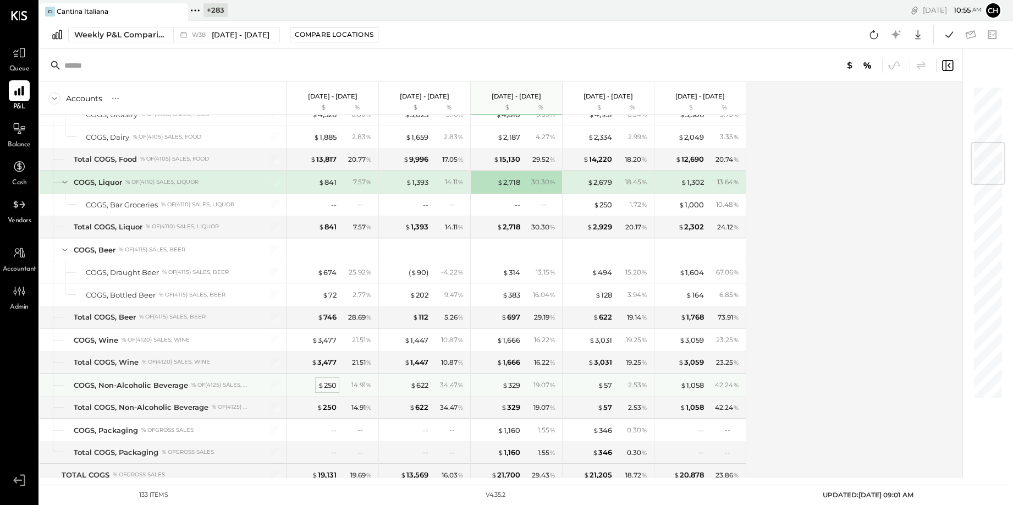
click at [325, 384] on div "$ 250" at bounding box center [327, 385] width 19 height 10
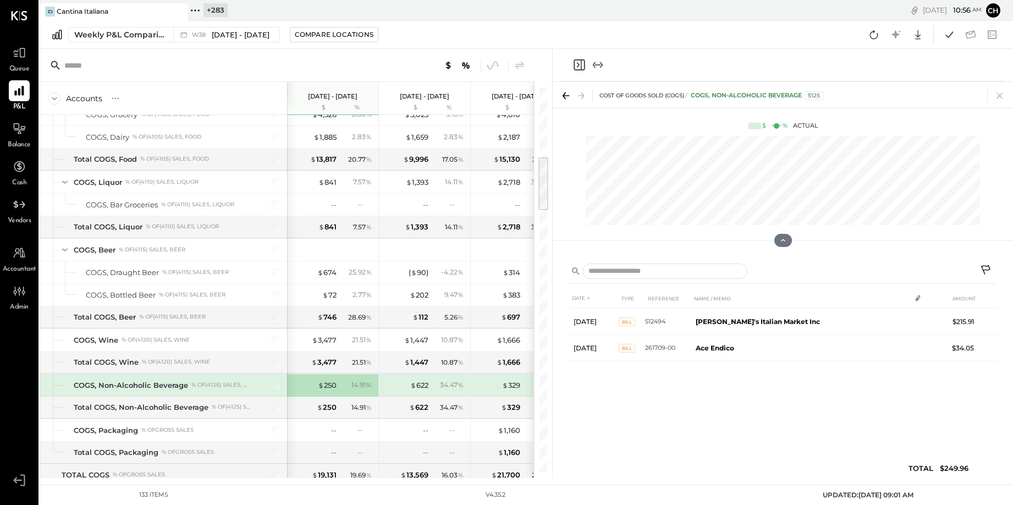
click at [578, 63] on icon "Close panel" at bounding box center [578, 64] width 13 height 13
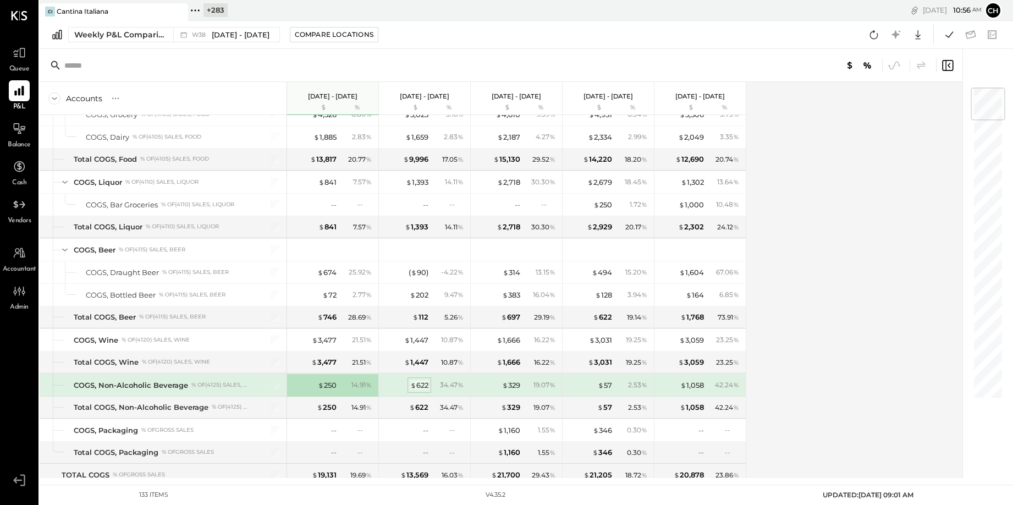
click at [425, 385] on div "$ 622" at bounding box center [419, 385] width 18 height 10
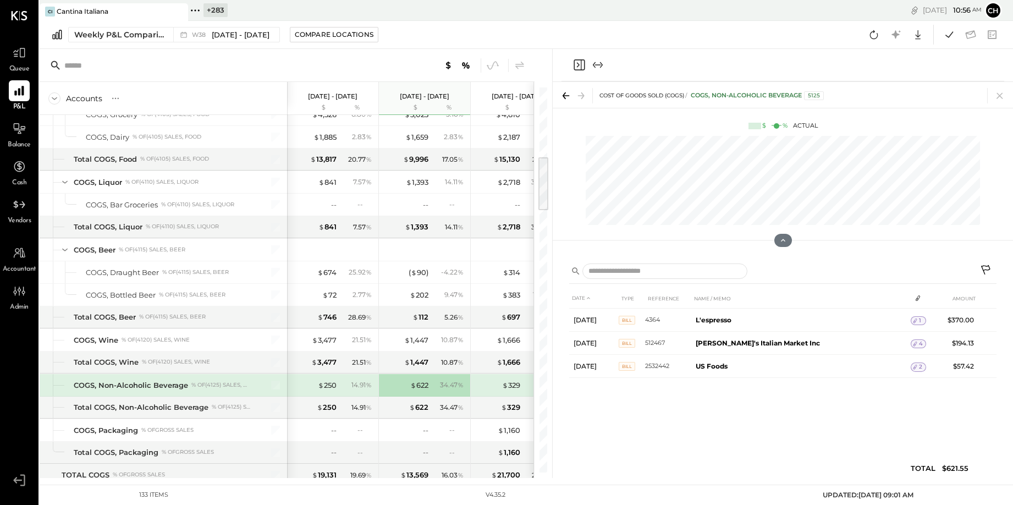
click at [576, 62] on icon "Close panel" at bounding box center [578, 64] width 13 height 13
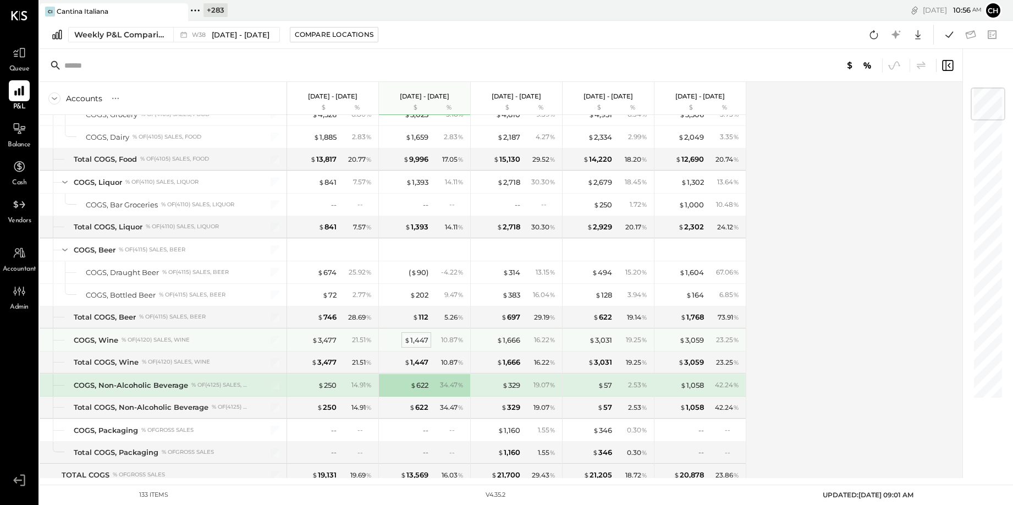
click at [422, 340] on div "$ 1,447" at bounding box center [416, 340] width 24 height 10
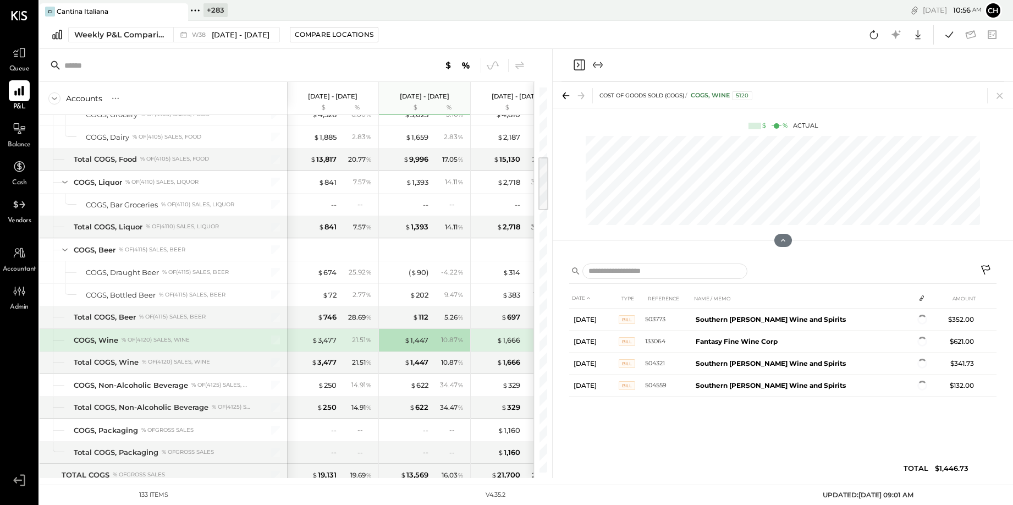
click at [575, 62] on icon "Close panel" at bounding box center [578, 64] width 13 height 13
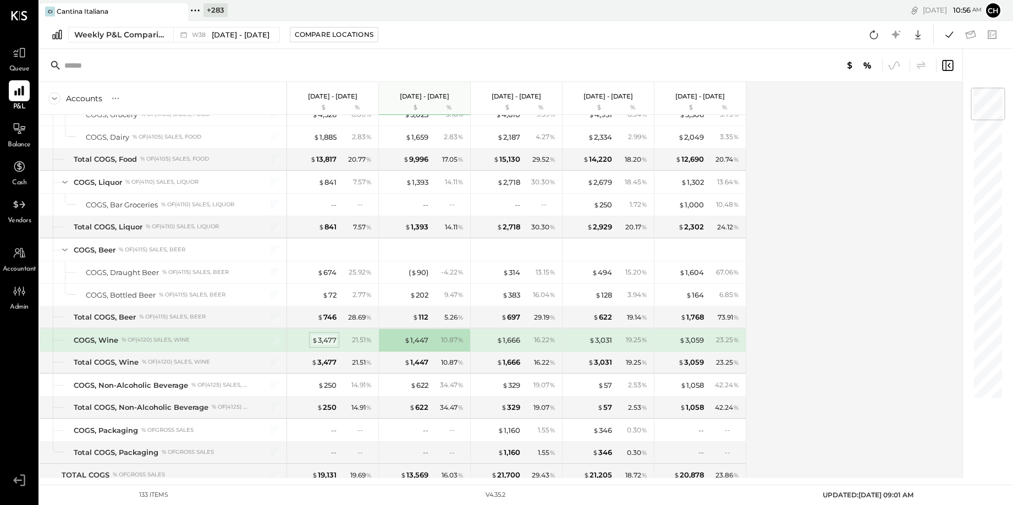
click at [322, 338] on div "$ 3,477" at bounding box center [324, 340] width 25 height 10
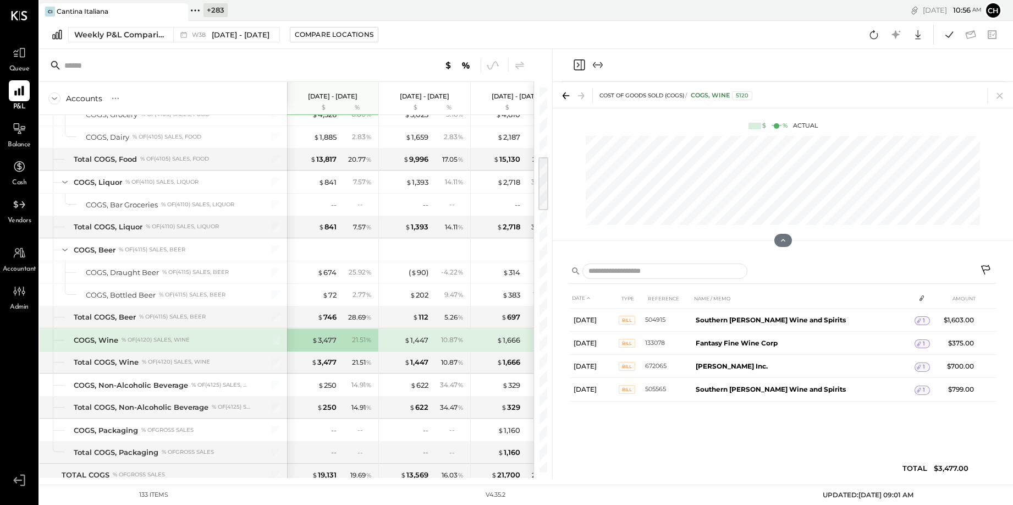
click at [579, 63] on icon "Close panel" at bounding box center [578, 64] width 13 height 13
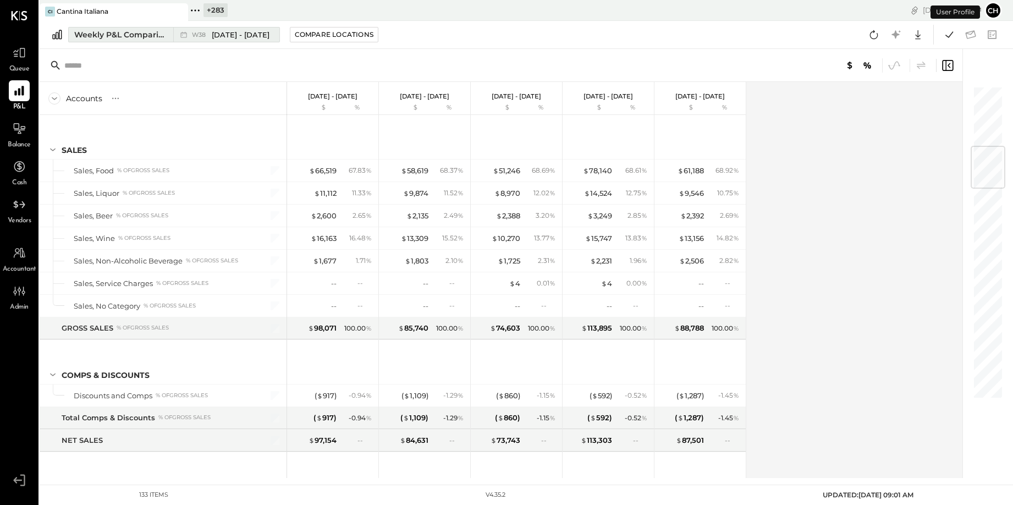
scroll to position [516, 0]
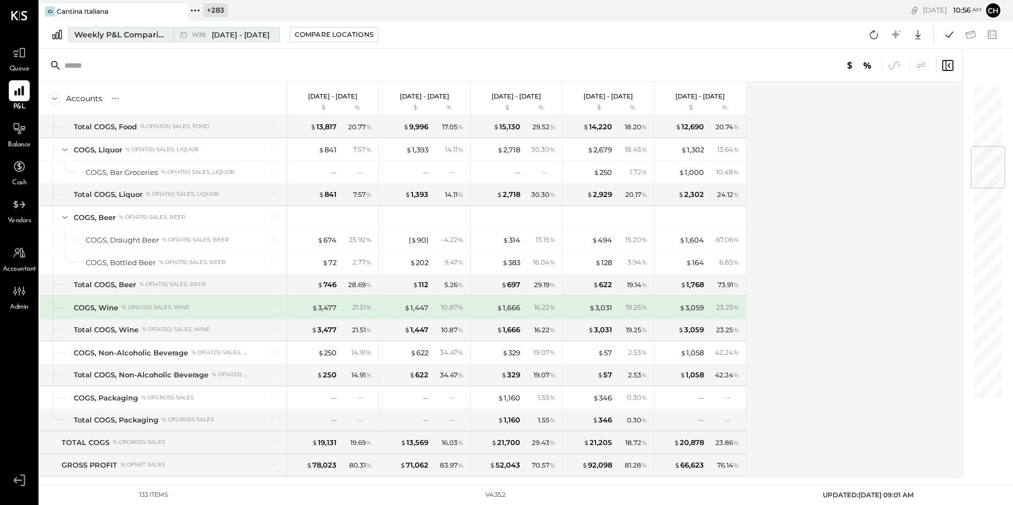
click at [131, 35] on div "Weekly P&L Comparison" at bounding box center [120, 34] width 92 height 11
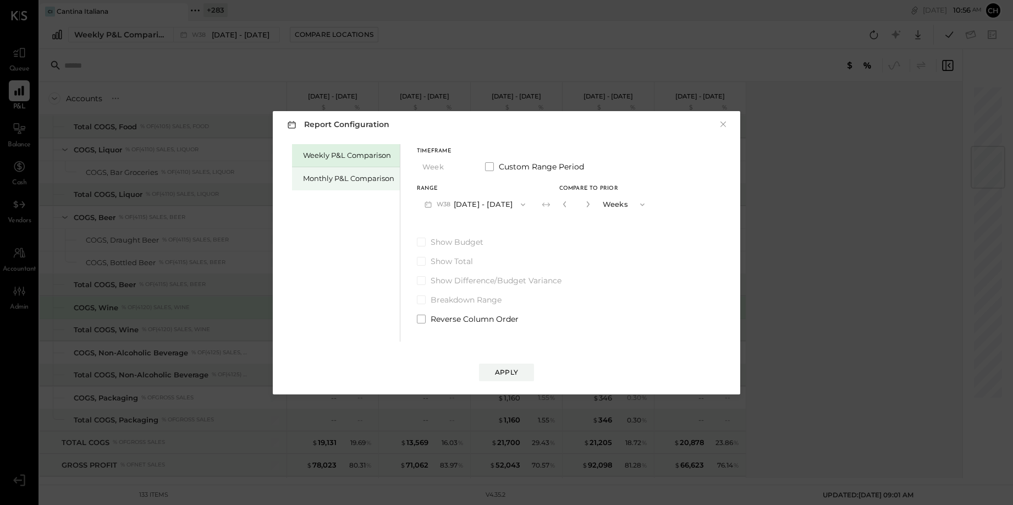
click at [340, 182] on div "Monthly P&L Comparison" at bounding box center [348, 178] width 91 height 10
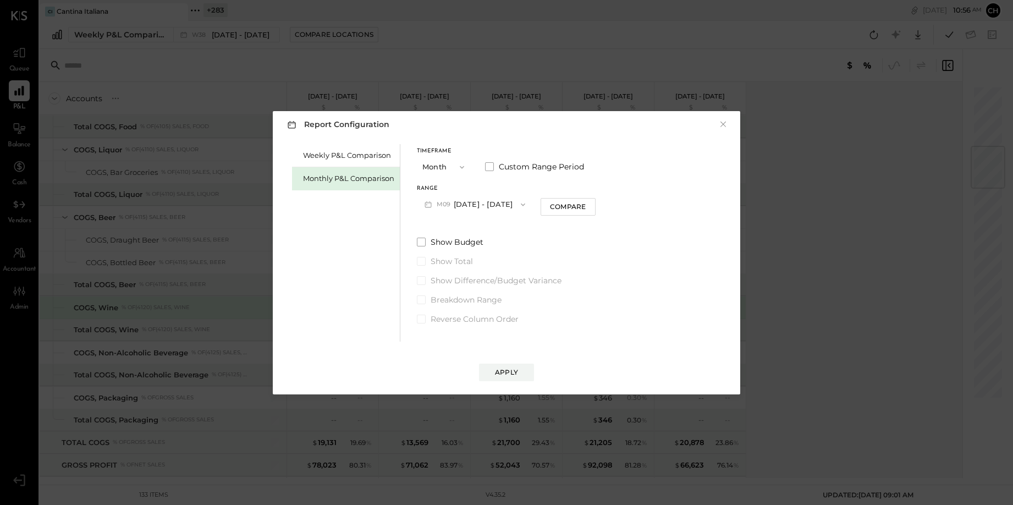
click at [494, 203] on button "M09 Sep 1 - 30, 2025" at bounding box center [475, 204] width 116 height 20
click at [494, 230] on div "M08 Aug 1 - 31, 2025" at bounding box center [479, 229] width 125 height 23
click at [566, 207] on div "Compare" at bounding box center [568, 206] width 36 height 9
click at [513, 372] on div "Apply" at bounding box center [506, 371] width 23 height 9
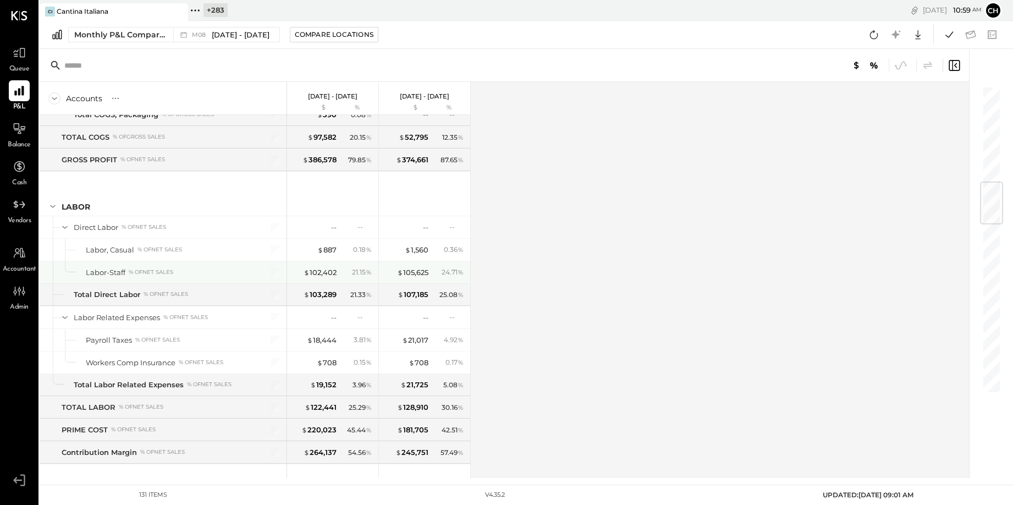
scroll to position [482, 0]
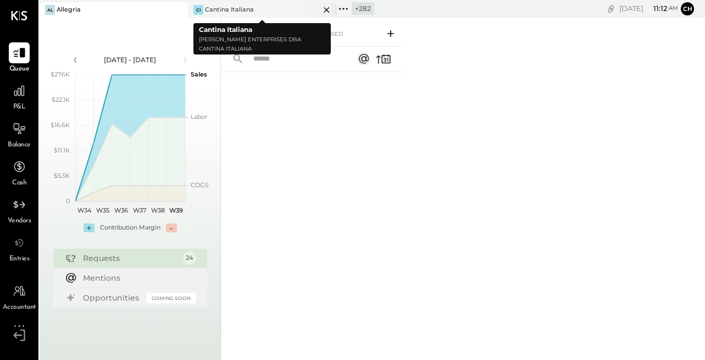
click at [333, 8] on icon at bounding box center [327, 9] width 14 height 13
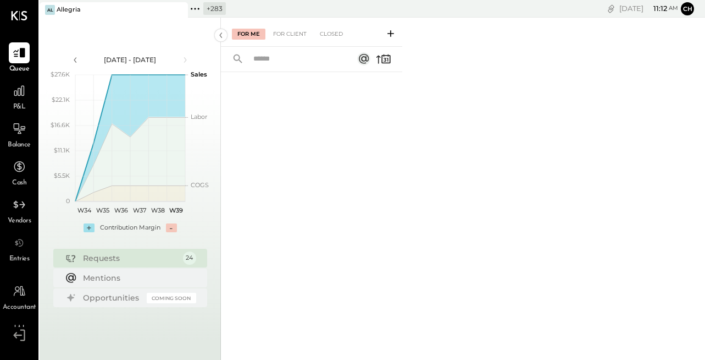
click at [195, 9] on icon at bounding box center [195, 9] width 2 height 2
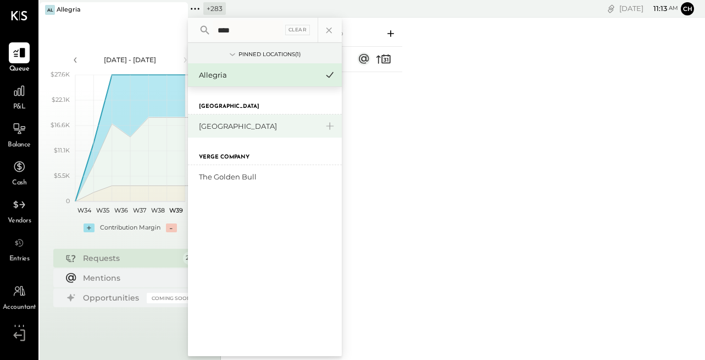
type input "****"
click at [229, 127] on div "[GEOGRAPHIC_DATA]" at bounding box center [258, 126] width 119 height 10
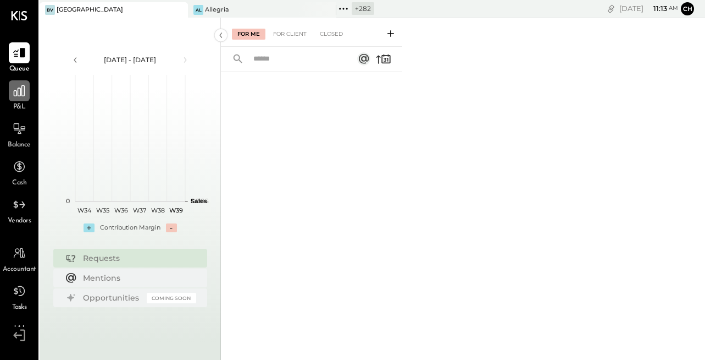
click at [21, 87] on icon at bounding box center [19, 90] width 11 height 11
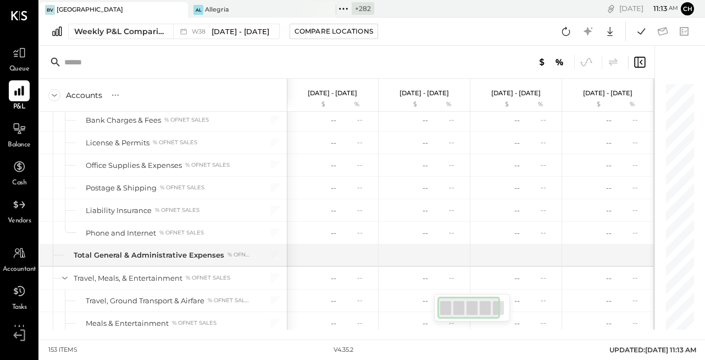
scroll to position [2801, 0]
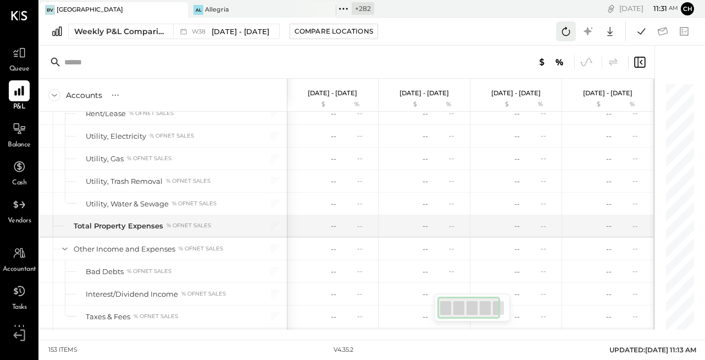
click at [566, 30] on icon at bounding box center [566, 31] width 14 height 14
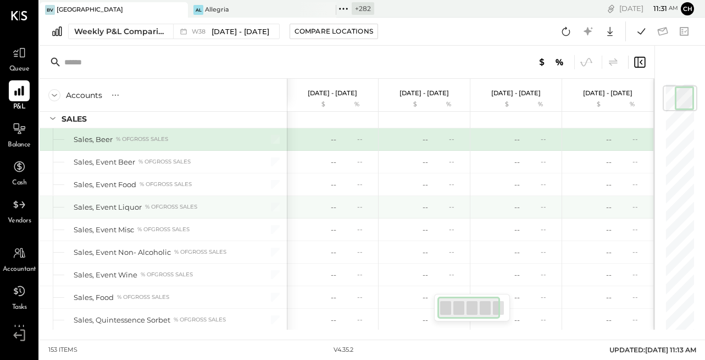
scroll to position [0, 0]
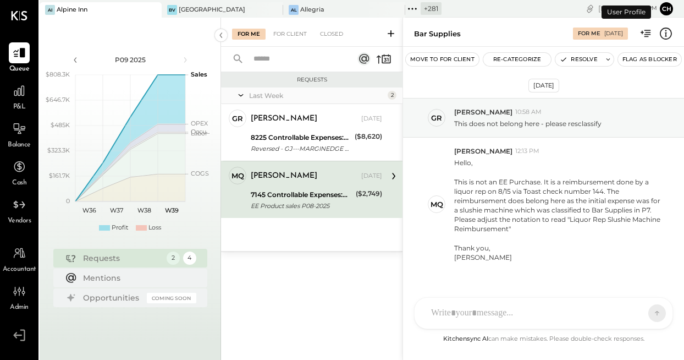
scroll to position [21, 0]
